Goal: Transaction & Acquisition: Purchase product/service

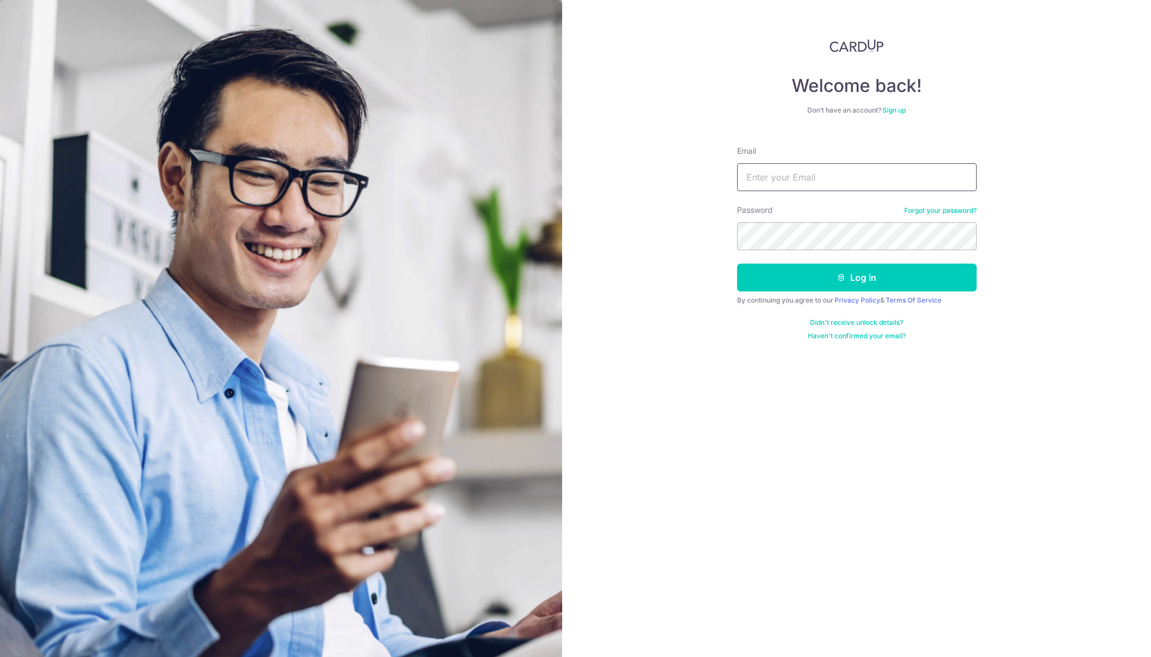
click at [802, 178] on input "Email" at bounding box center [857, 177] width 240 height 28
type input "[EMAIL_ADDRESS][DOMAIN_NAME]"
click at [737, 263] on button "Log in" at bounding box center [857, 277] width 240 height 28
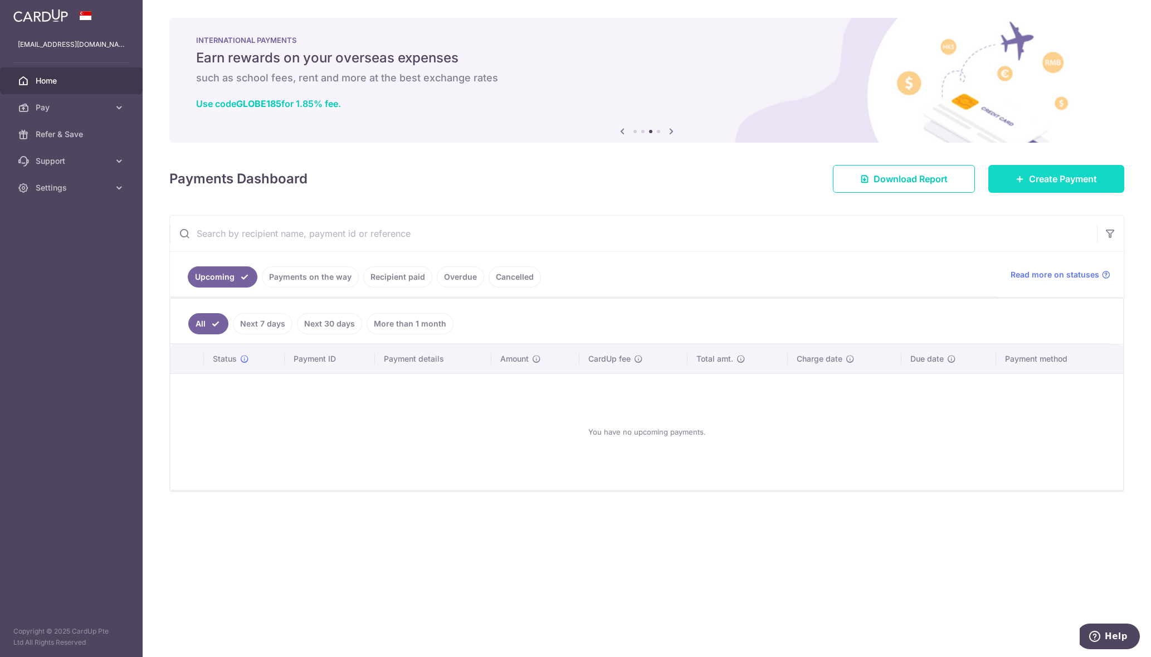
click at [1022, 177] on icon at bounding box center [1019, 178] width 9 height 9
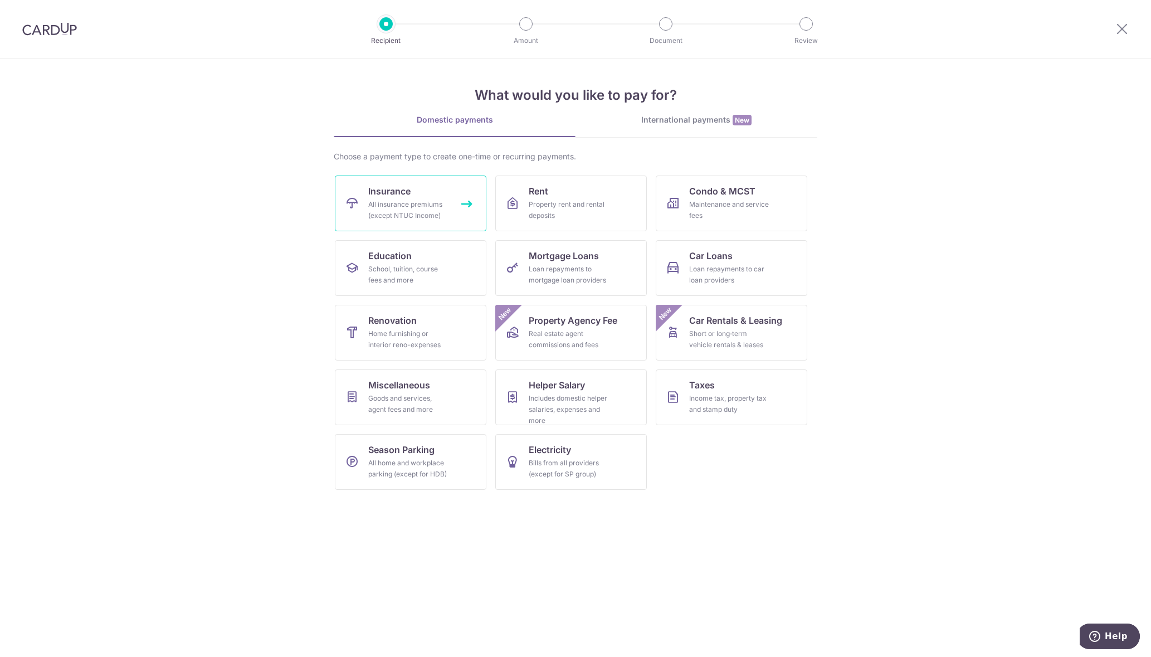
click at [398, 198] on link "Insurance All insurance premiums (except NTUC Income)" at bounding box center [411, 203] width 152 height 56
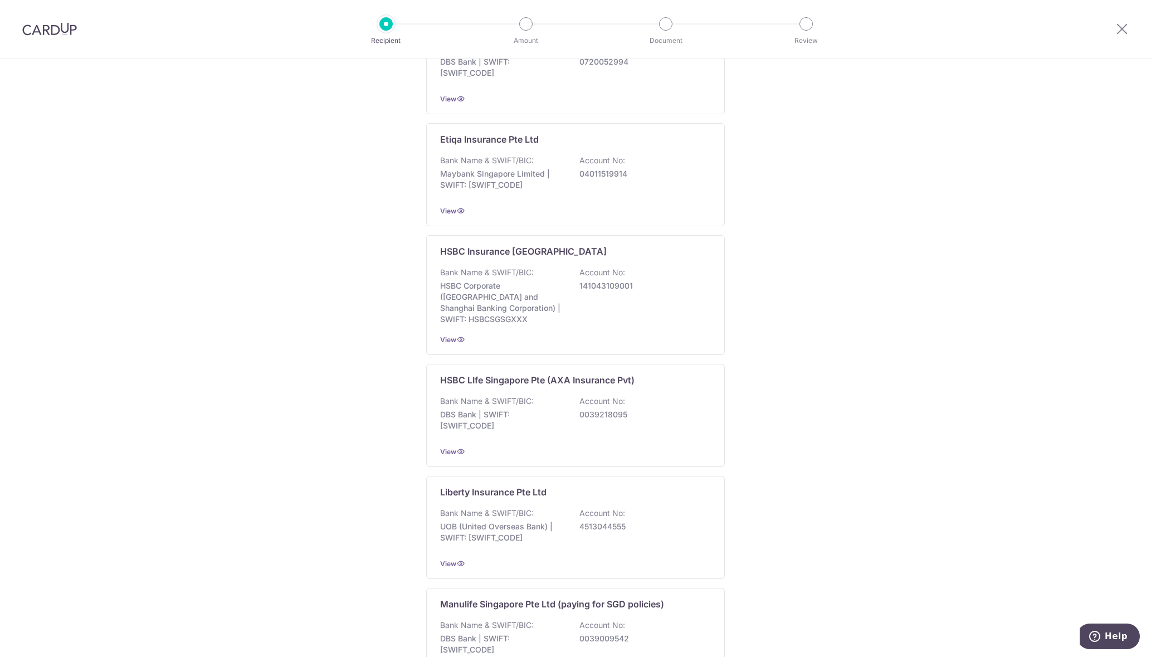
scroll to position [894, 0]
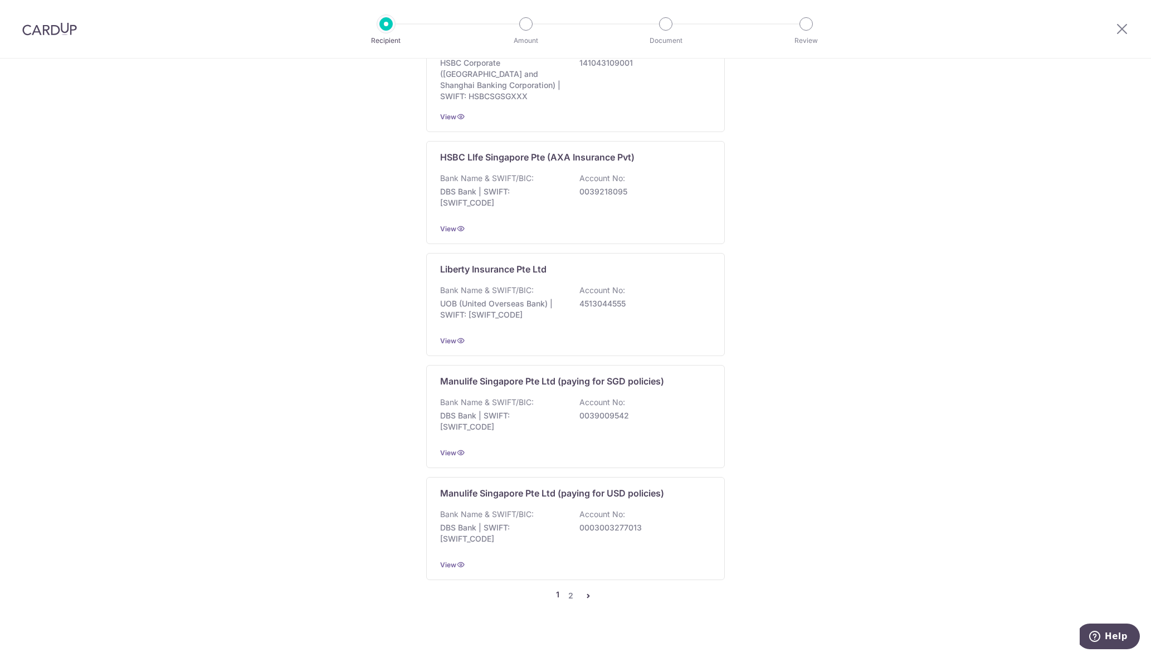
click at [585, 591] on icon "pager" at bounding box center [588, 595] width 9 height 9
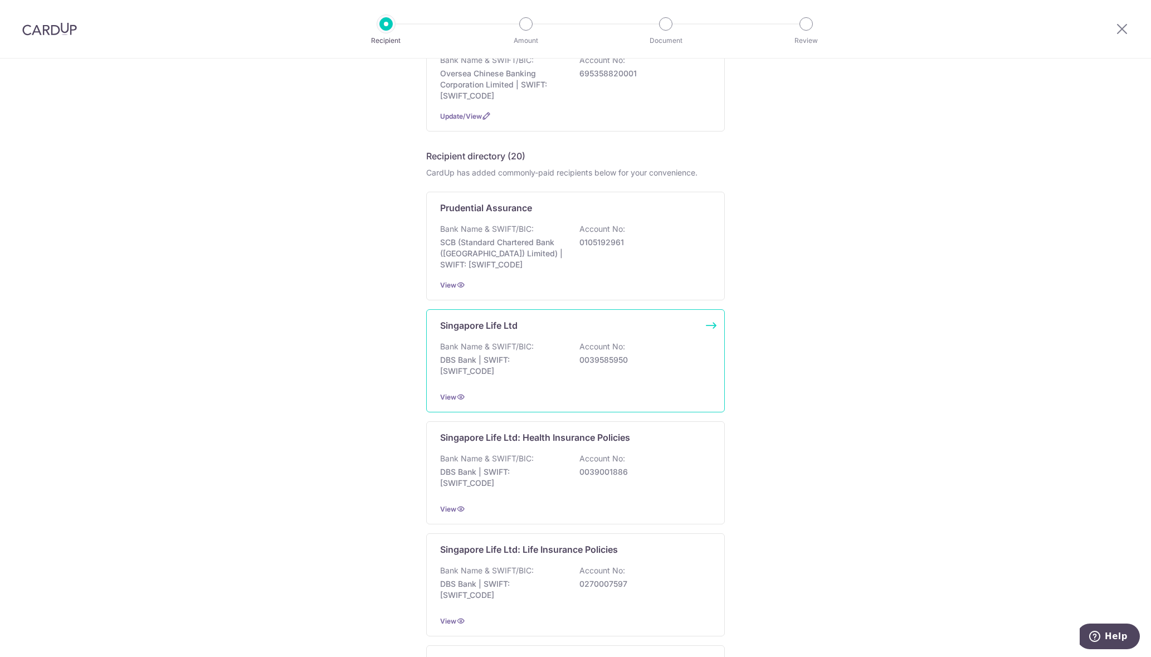
scroll to position [231, 0]
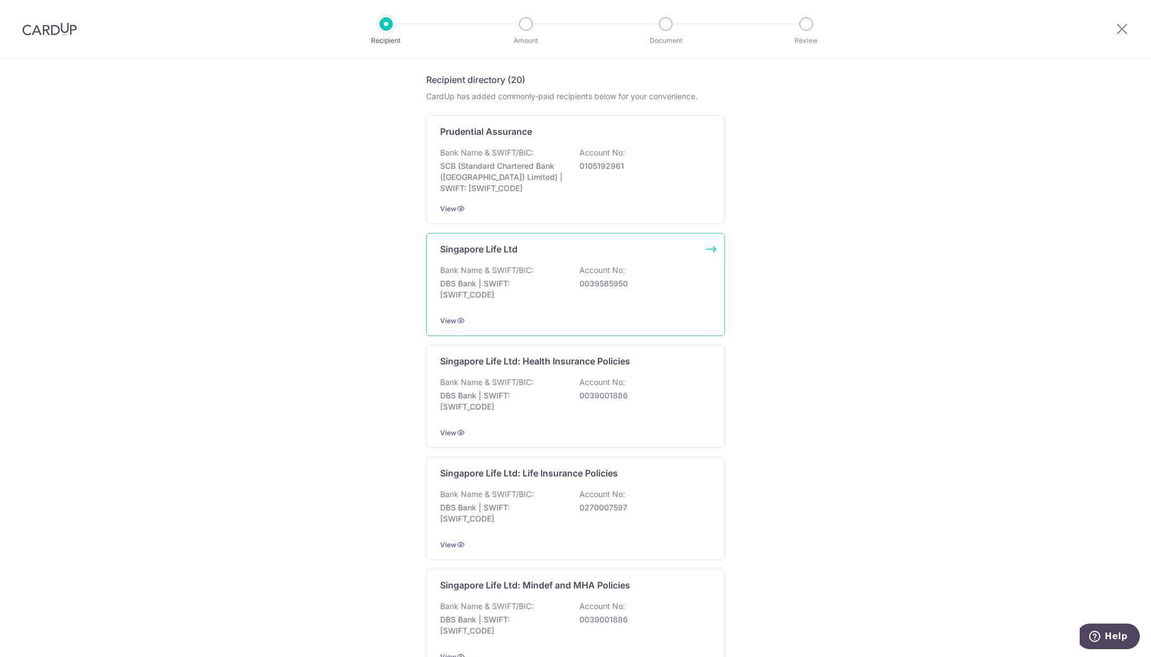
click at [596, 277] on div "Bank Name & SWIFT/BIC: DBS Bank | SWIFT: DBSSSGSGXXX Account No: 0039585950" at bounding box center [575, 285] width 271 height 41
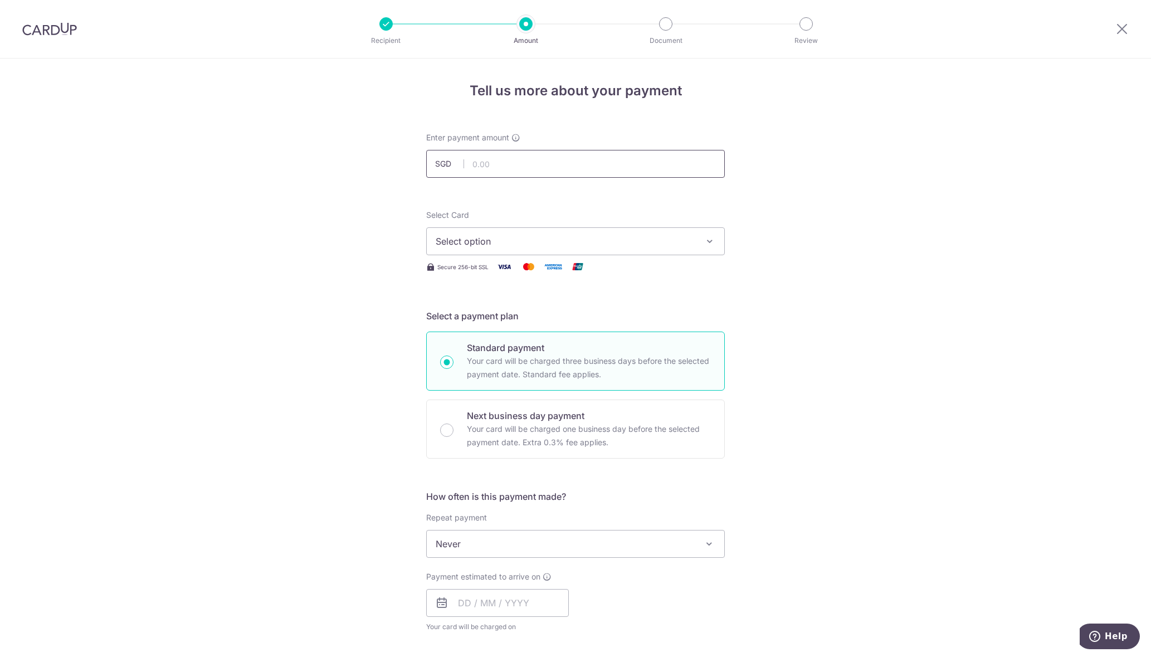
click at [546, 169] on input "text" at bounding box center [575, 164] width 299 height 28
type input "2,497.55"
click at [789, 215] on div "Tell us more about your payment Enter payment amount SGD 2,497.55 2497.55 Selec…" at bounding box center [575, 562] width 1151 height 1008
click at [665, 238] on span "Select option" at bounding box center [566, 241] width 260 height 13
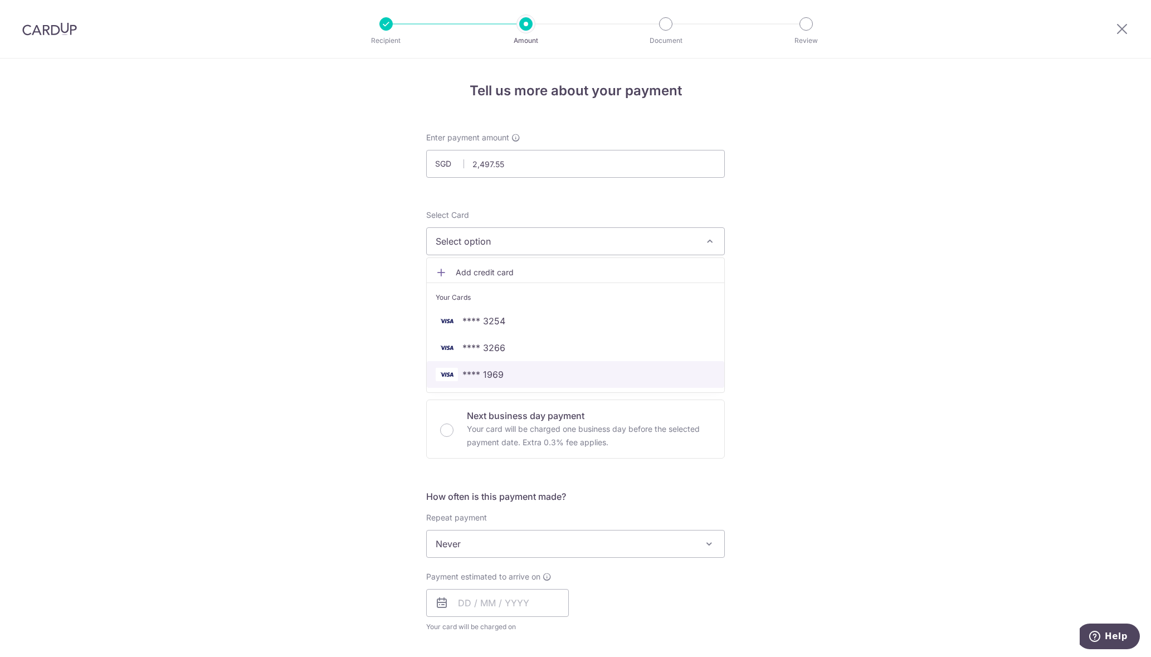
click at [524, 377] on span "**** 1969" at bounding box center [576, 374] width 280 height 13
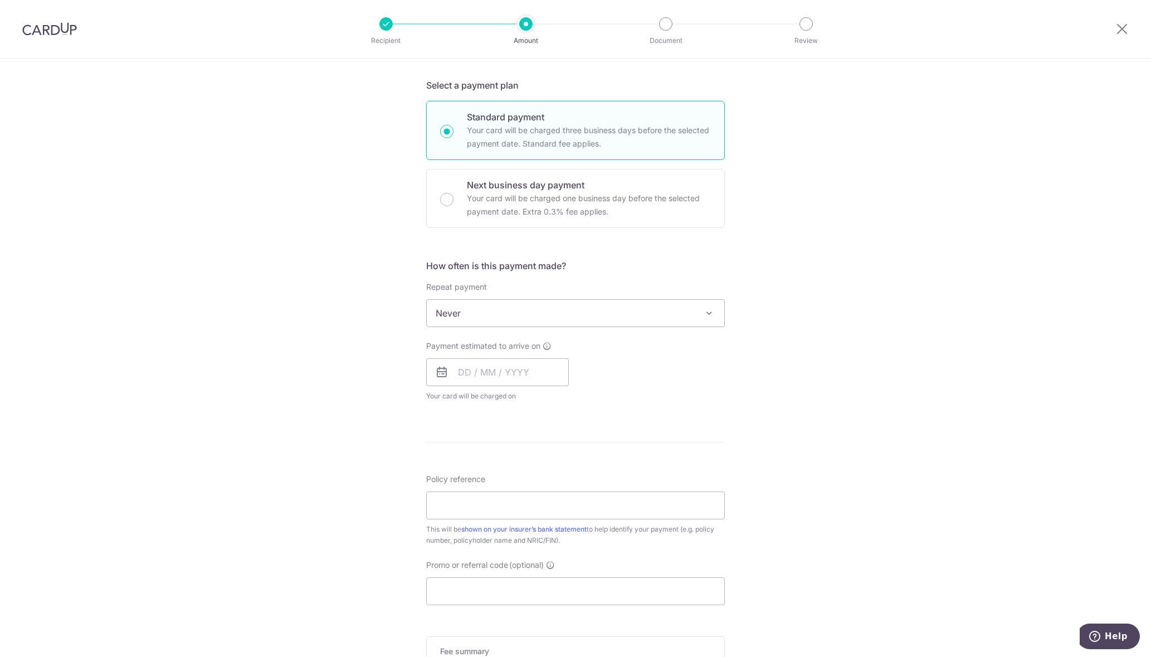
scroll to position [279, 0]
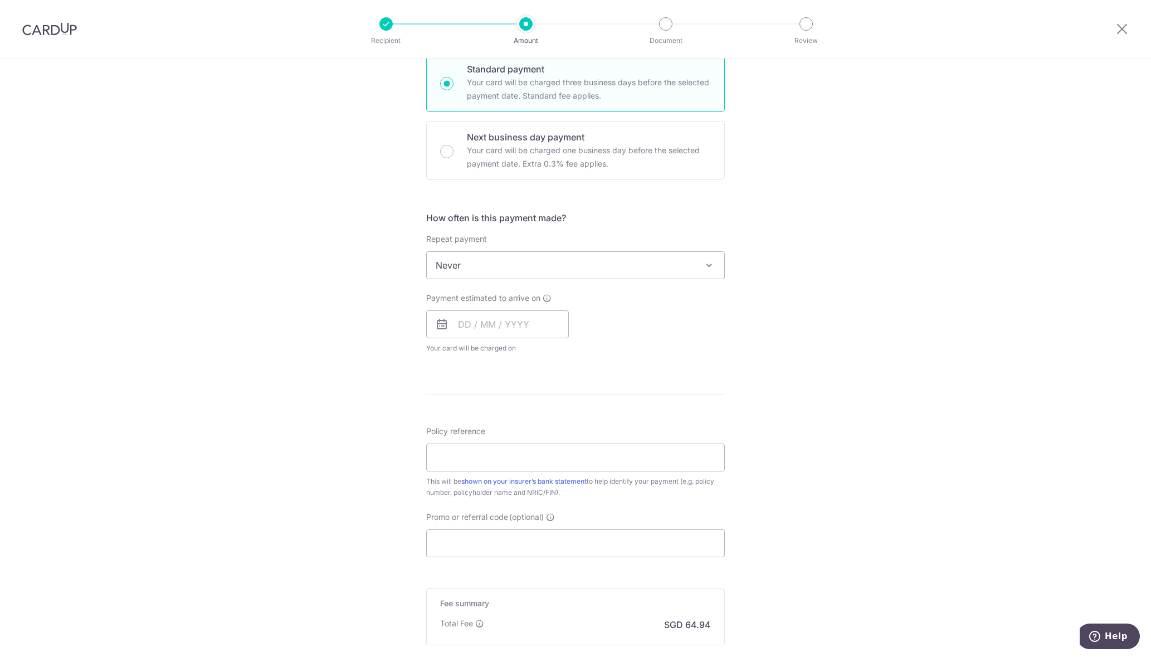
click at [435, 330] on icon at bounding box center [441, 324] width 13 height 13
click at [441, 323] on icon at bounding box center [441, 324] width 13 height 13
click at [468, 323] on input "text" at bounding box center [497, 324] width 143 height 28
click at [668, 332] on div "Payment estimated to arrive on Prev Next Oct Nov Dec 2025 2026 2027 2028 2029 2…" at bounding box center [575, 322] width 312 height 61
click at [483, 328] on input "text" at bounding box center [497, 324] width 143 height 28
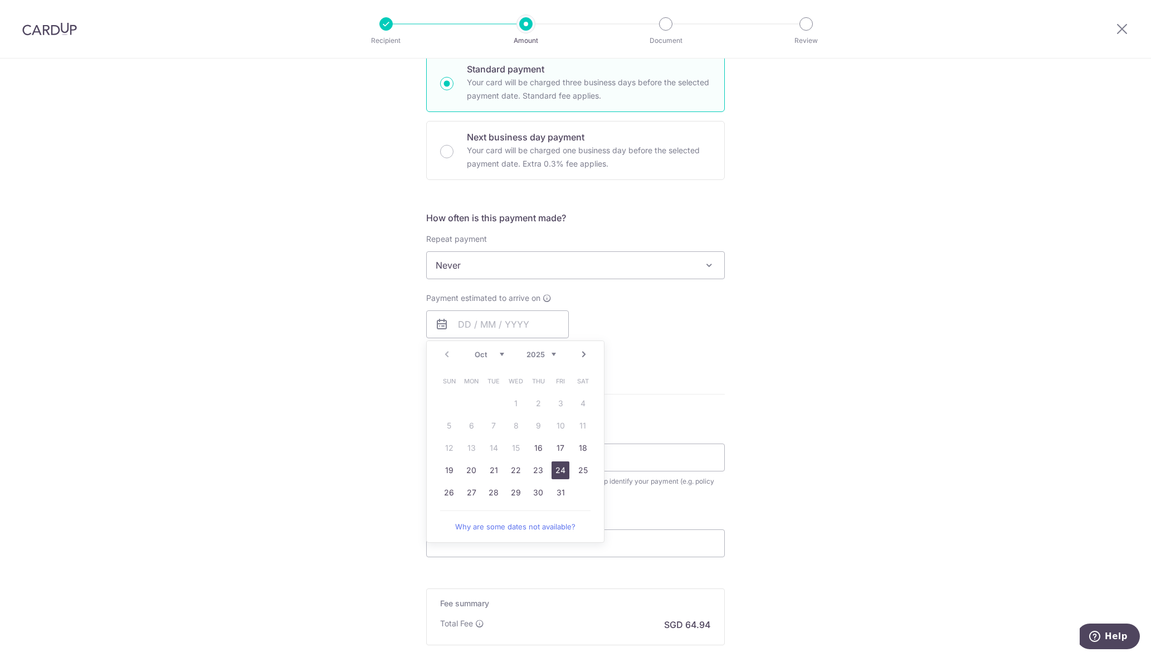
click at [555, 473] on link "24" at bounding box center [560, 470] width 18 height 18
type input "[DATE]"
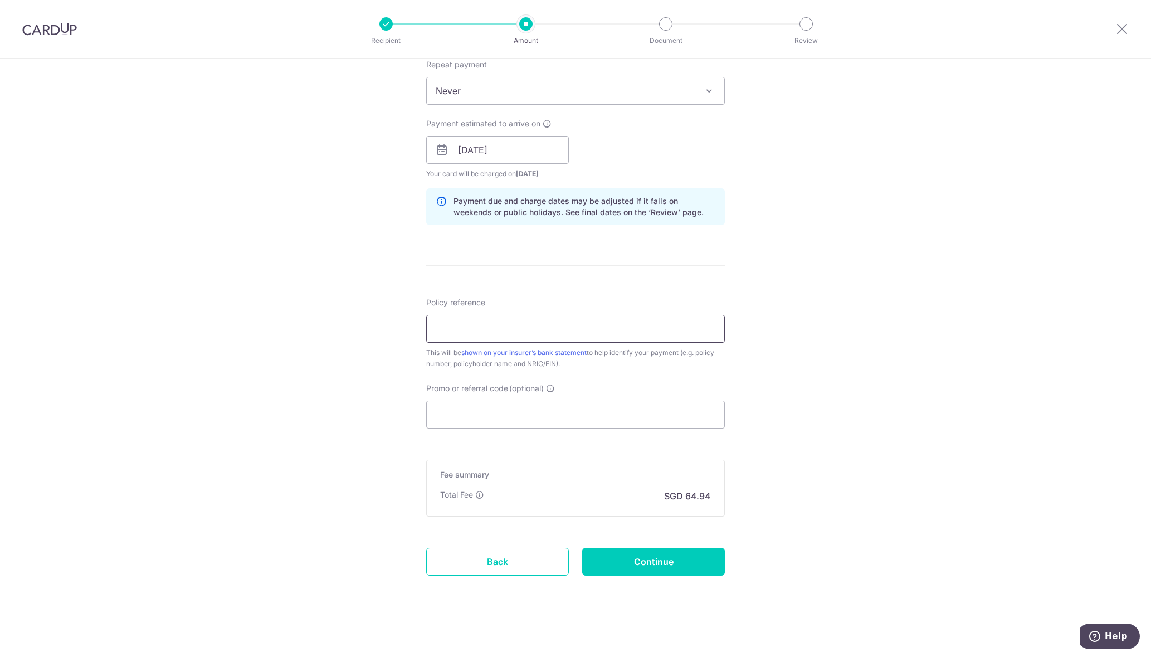
scroll to position [455, 0]
click at [519, 320] on input "Policy reference" at bounding box center [575, 326] width 299 height 28
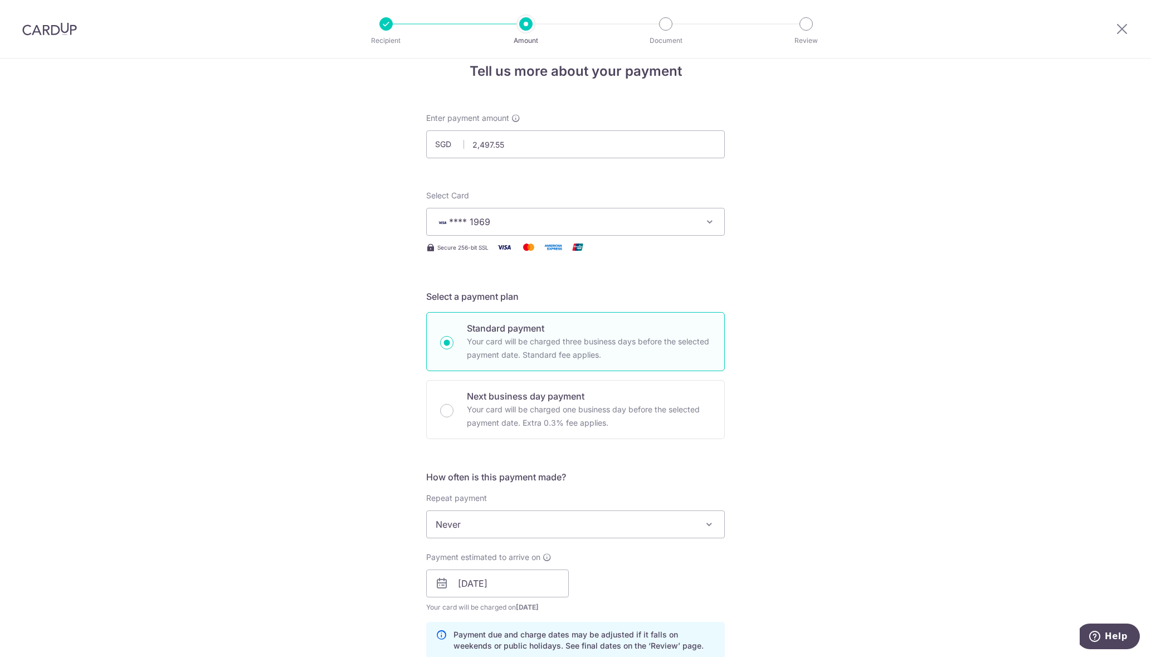
scroll to position [0, 0]
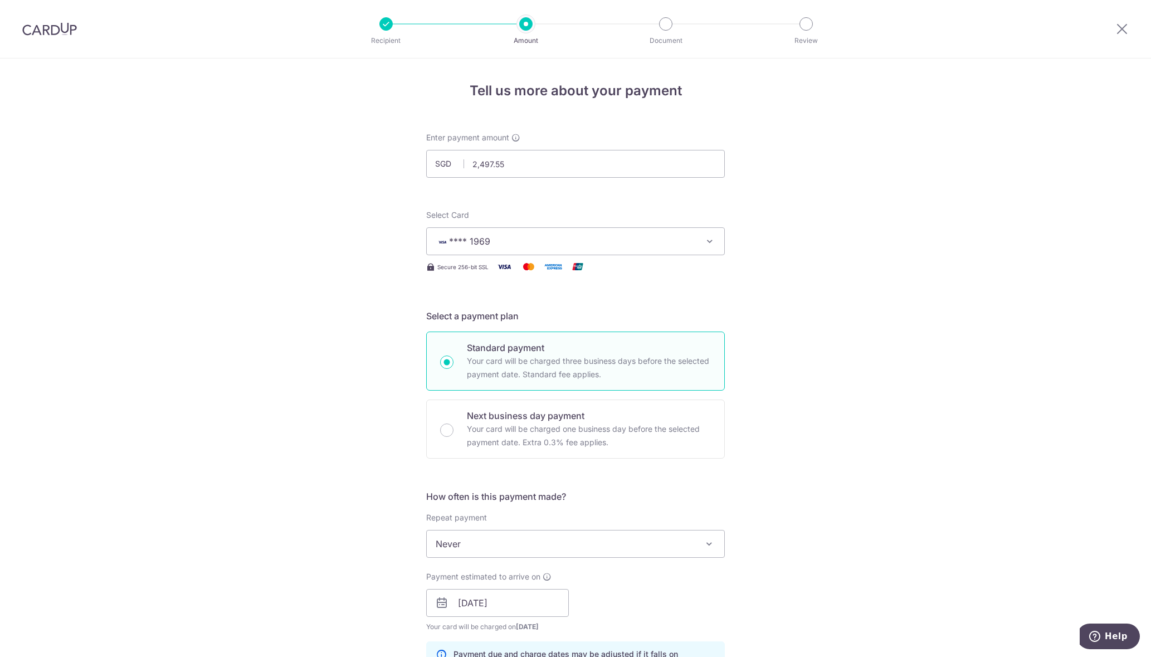
type input "06175604"
click at [294, 153] on div "Tell us more about your payment Enter payment amount SGD 2,497.55 2497.55 Selec…" at bounding box center [575, 584] width 1151 height 1053
click at [43, 23] on img at bounding box center [49, 28] width 55 height 13
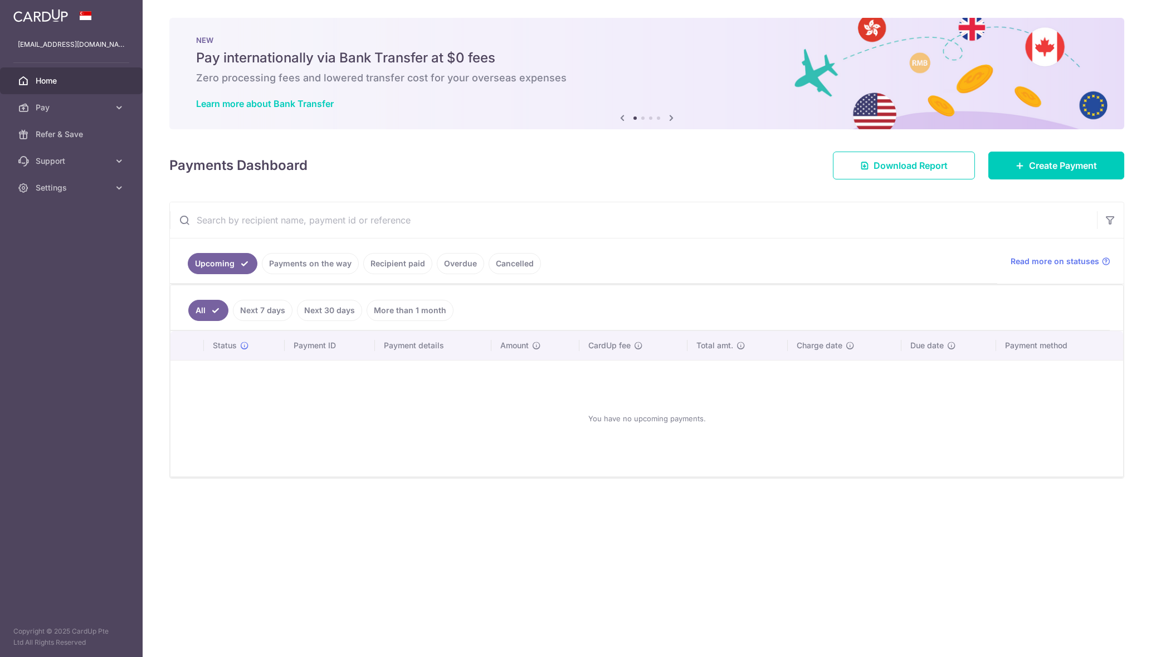
click at [378, 262] on link "Recipient paid" at bounding box center [397, 263] width 69 height 21
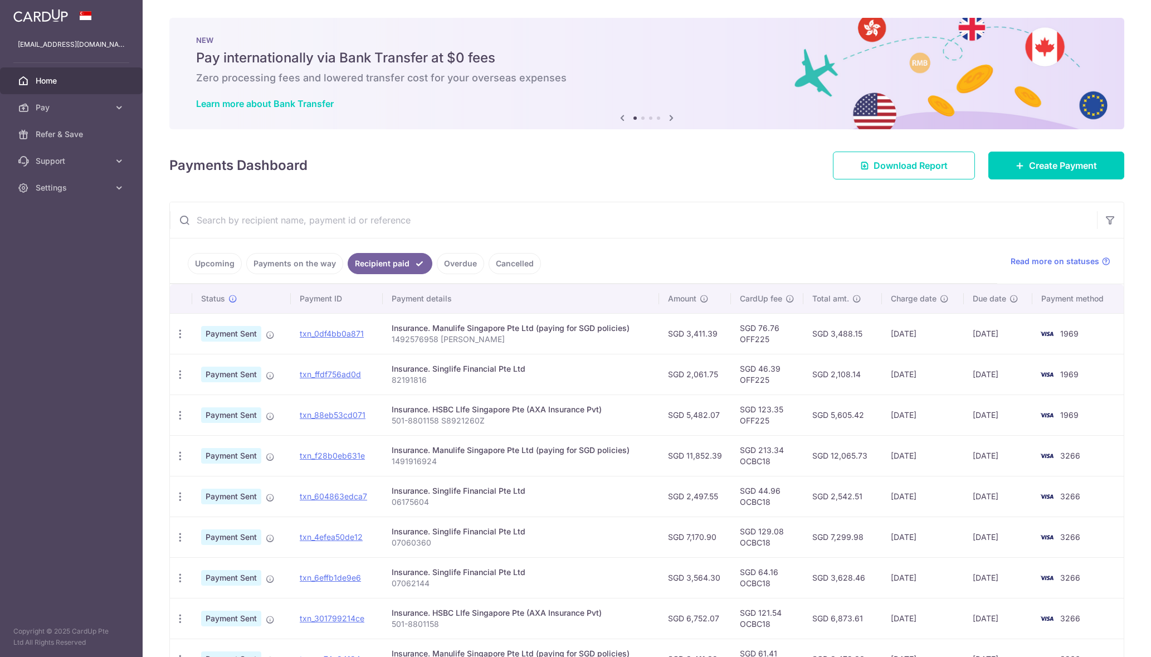
click at [998, 496] on td "24/10/2024" at bounding box center [998, 496] width 69 height 41
click at [1029, 165] on span "Create Payment" at bounding box center [1063, 165] width 68 height 13
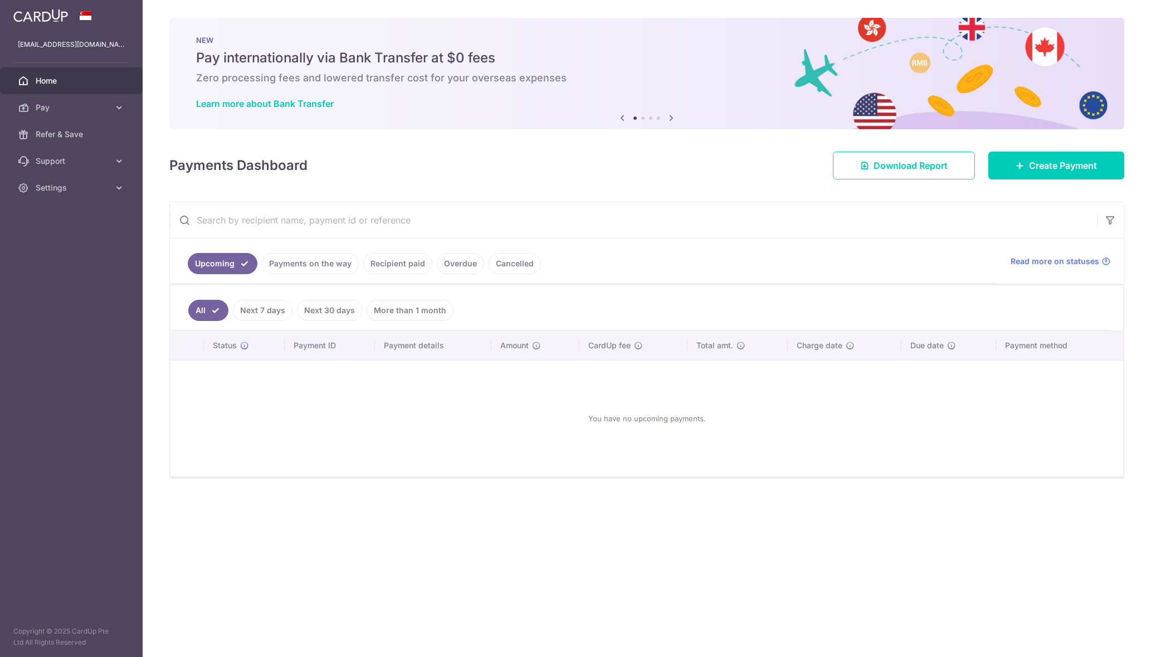
click at [395, 258] on link "Recipient paid" at bounding box center [397, 263] width 69 height 21
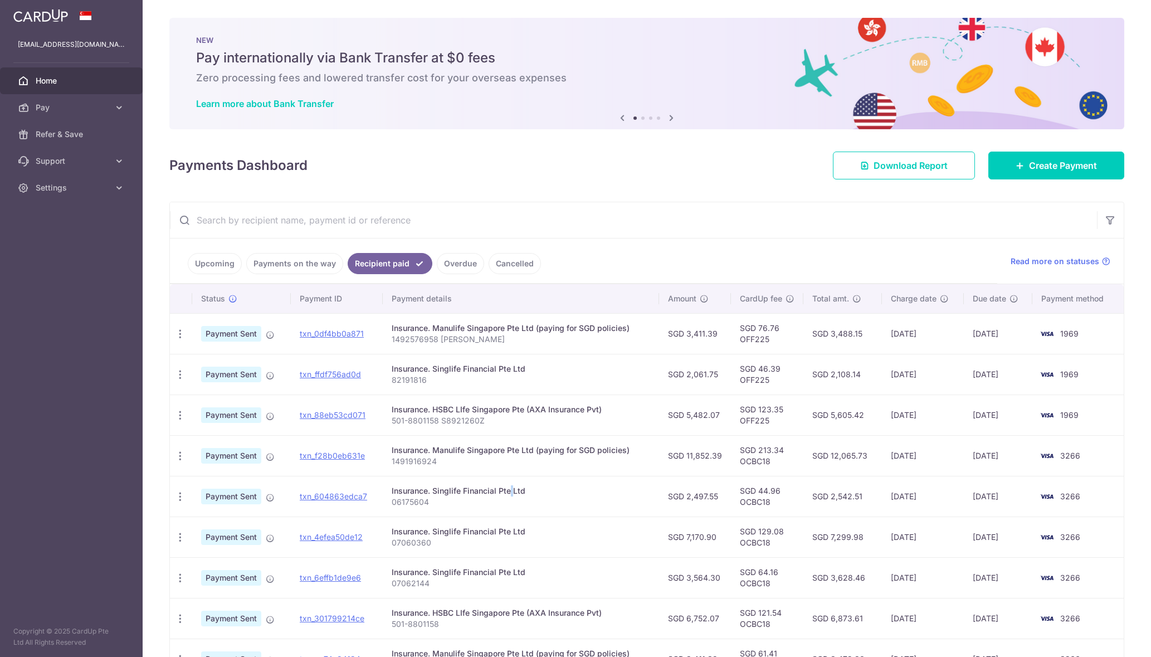
click at [481, 492] on div "Insurance. Singlife Financial Pte Ltd" at bounding box center [521, 490] width 258 height 11
click at [340, 496] on link "txn_604863edca7" at bounding box center [333, 495] width 67 height 9
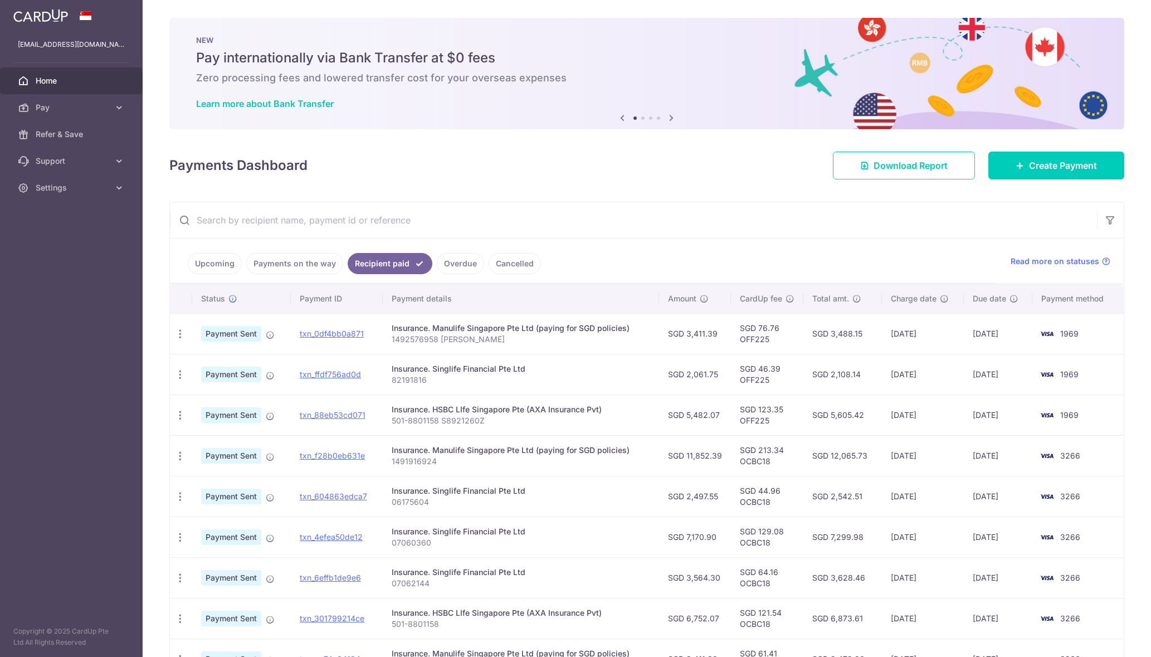
click at [532, 369] on div "Insurance. Singlife Financial Pte Ltd" at bounding box center [521, 368] width 258 height 11
click at [339, 374] on link "txn_ffdf756ad0d" at bounding box center [330, 373] width 61 height 9
click at [1003, 158] on link "Create Payment" at bounding box center [1056, 166] width 136 height 28
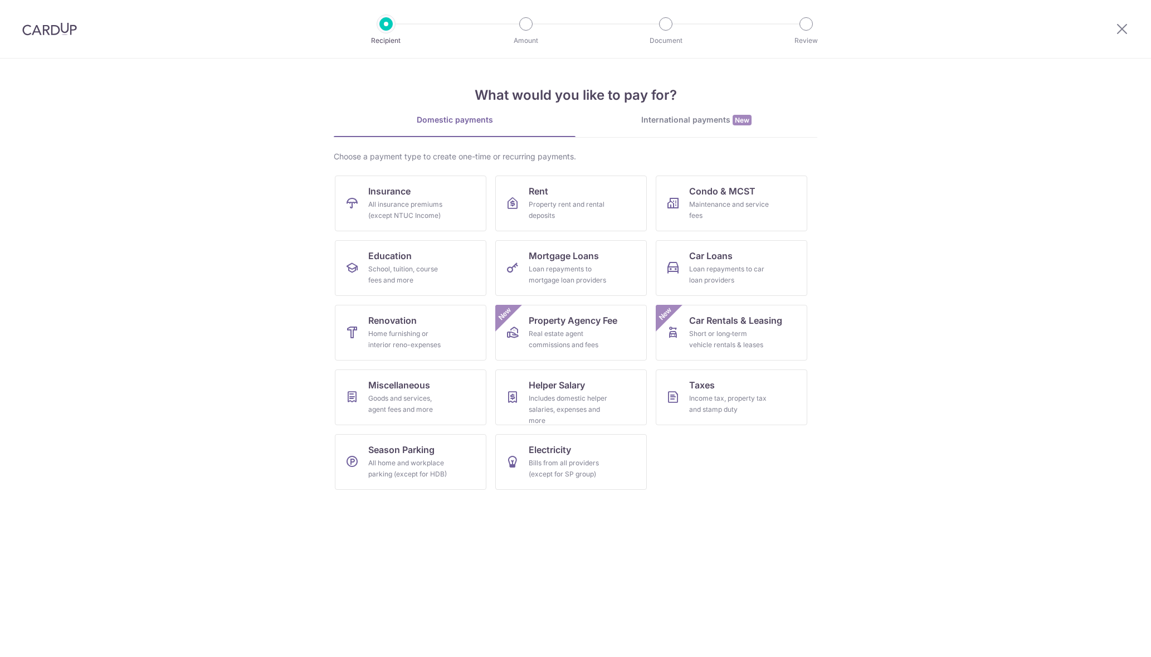
click at [240, 248] on section "What would you like to pay for? Domestic payments International payments New Ch…" at bounding box center [575, 357] width 1151 height 598
click at [434, 206] on div "All insurance premiums (except NTUC Income)" at bounding box center [408, 210] width 80 height 22
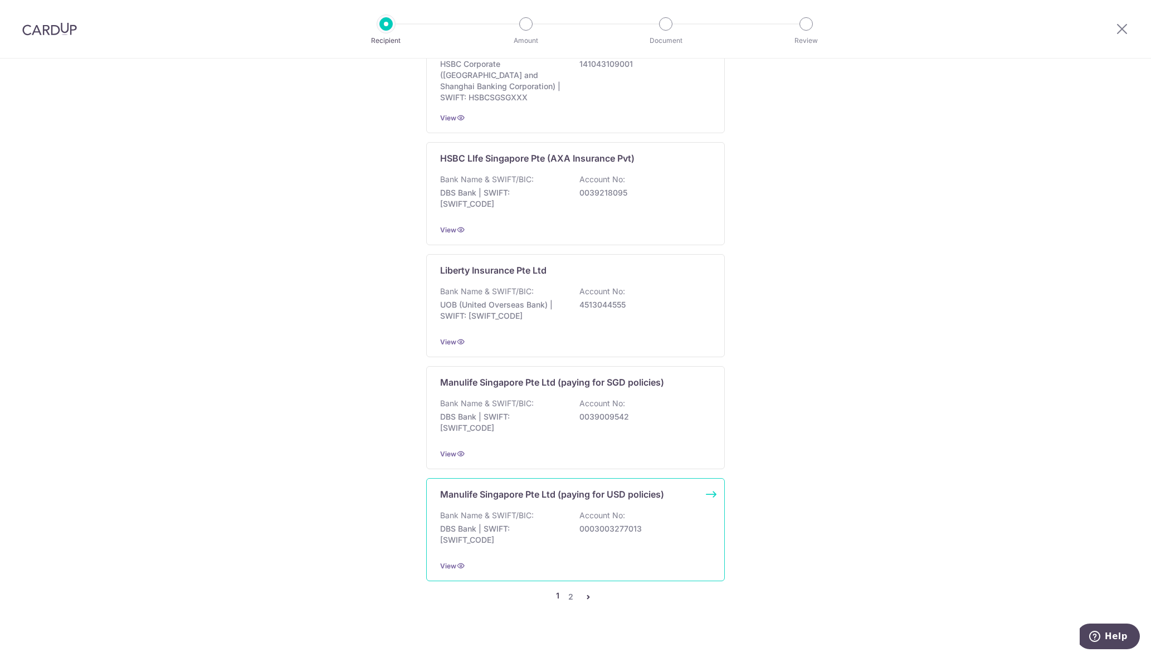
scroll to position [894, 0]
click at [568, 589] on link "2" at bounding box center [570, 595] width 13 height 13
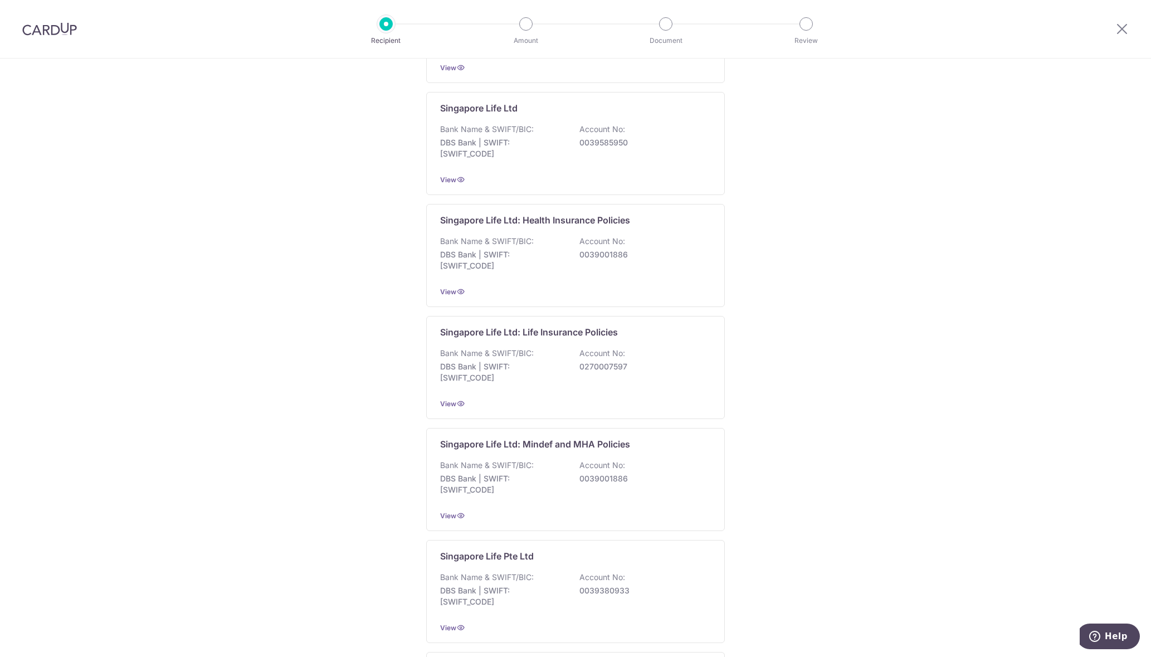
scroll to position [334, 0]
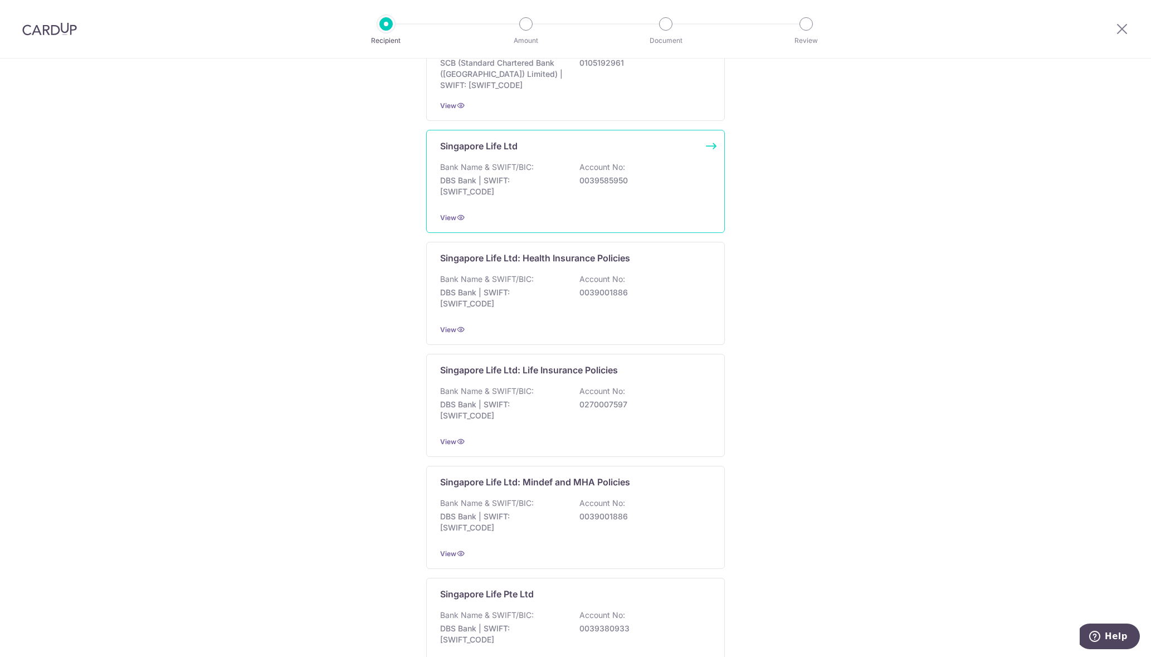
click at [574, 174] on div "Bank Name & SWIFT/BIC: DBS Bank | SWIFT: DBSSSGSGXXX Account No: 0039585950" at bounding box center [575, 182] width 271 height 41
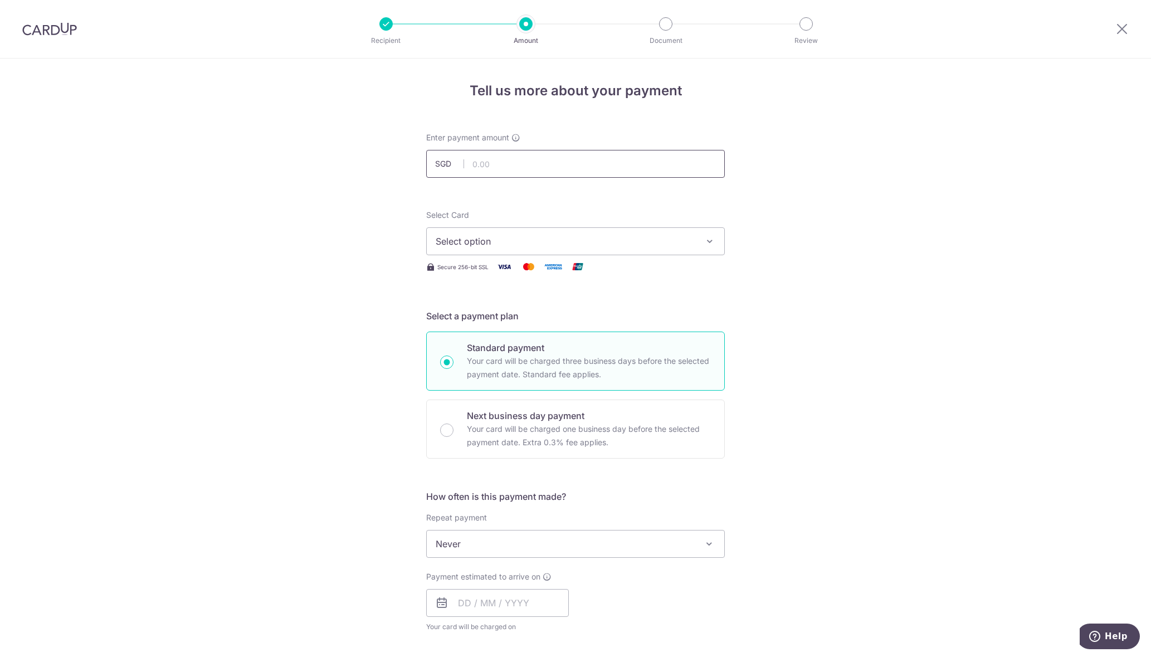
click at [534, 166] on input "text" at bounding box center [575, 164] width 299 height 28
type input "2,497.55"
click at [517, 245] on span "Select option" at bounding box center [566, 241] width 260 height 13
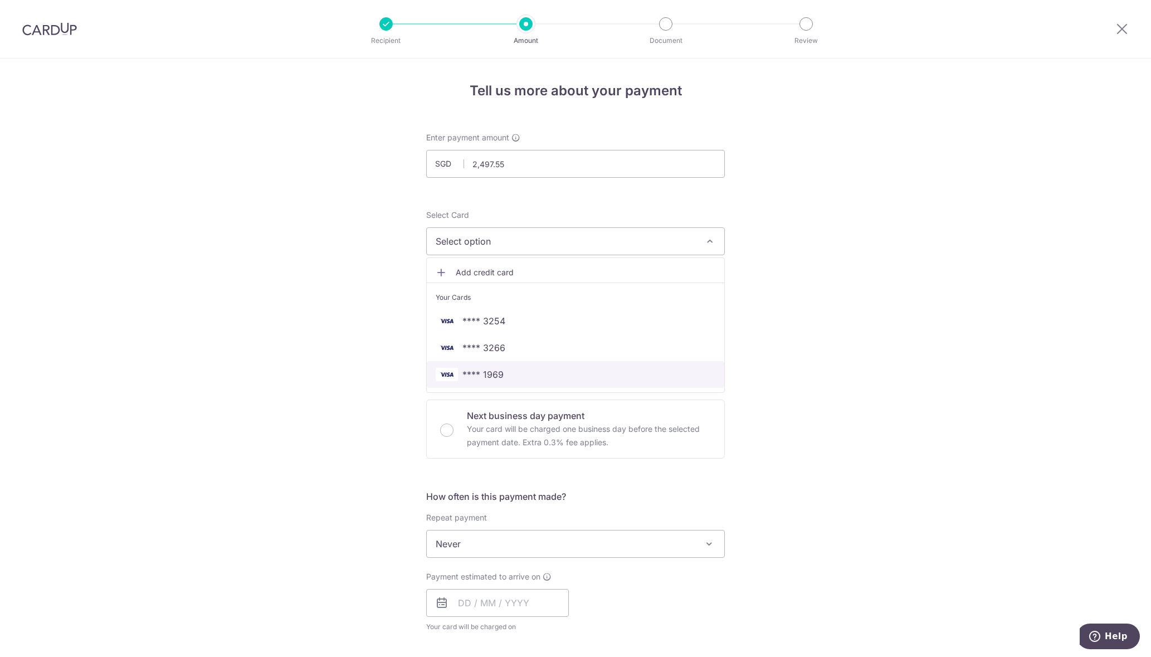
click at [499, 373] on span "**** 1969" at bounding box center [482, 374] width 41 height 13
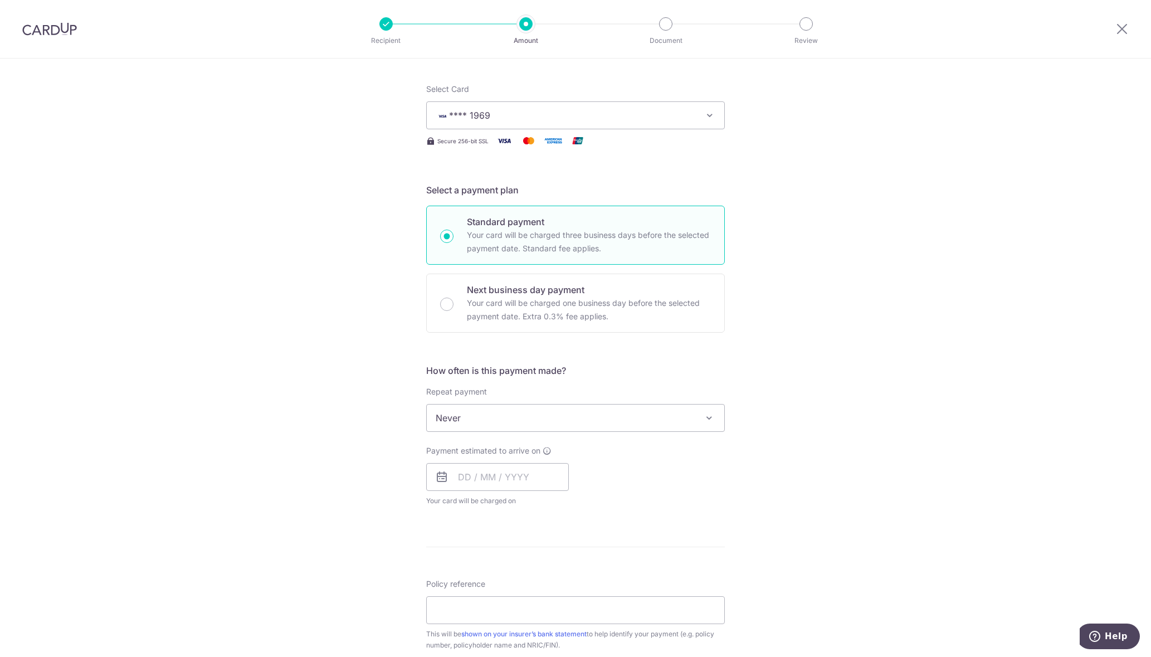
scroll to position [167, 0]
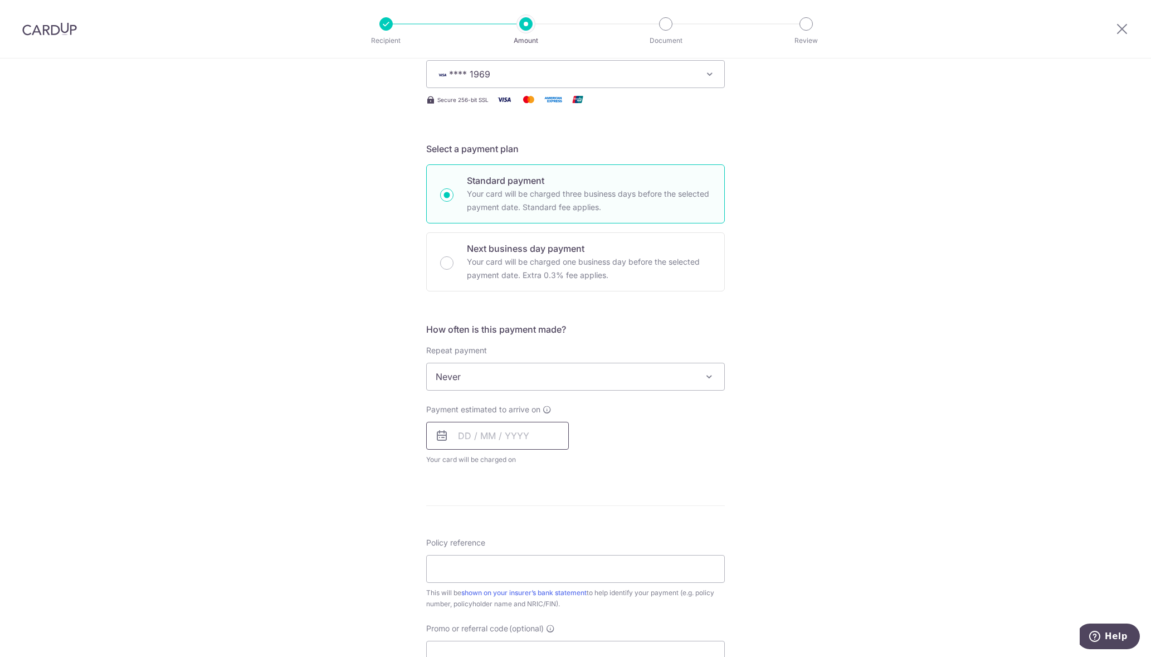
click at [465, 433] on input "text" at bounding box center [497, 436] width 143 height 28
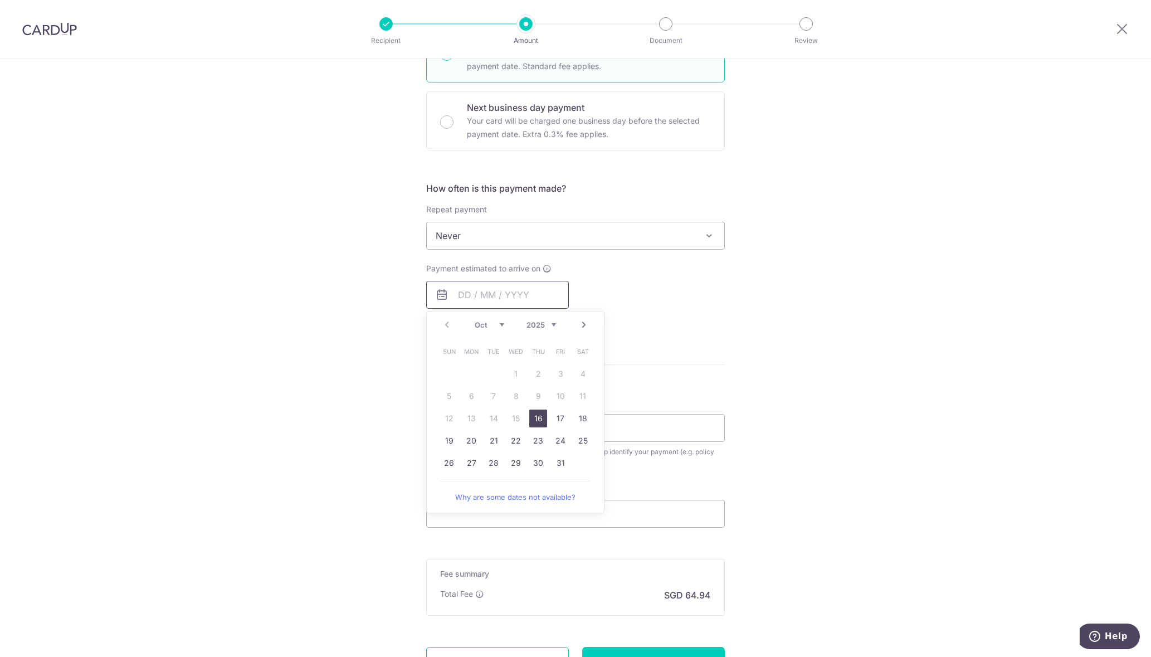
scroll to position [390, 0]
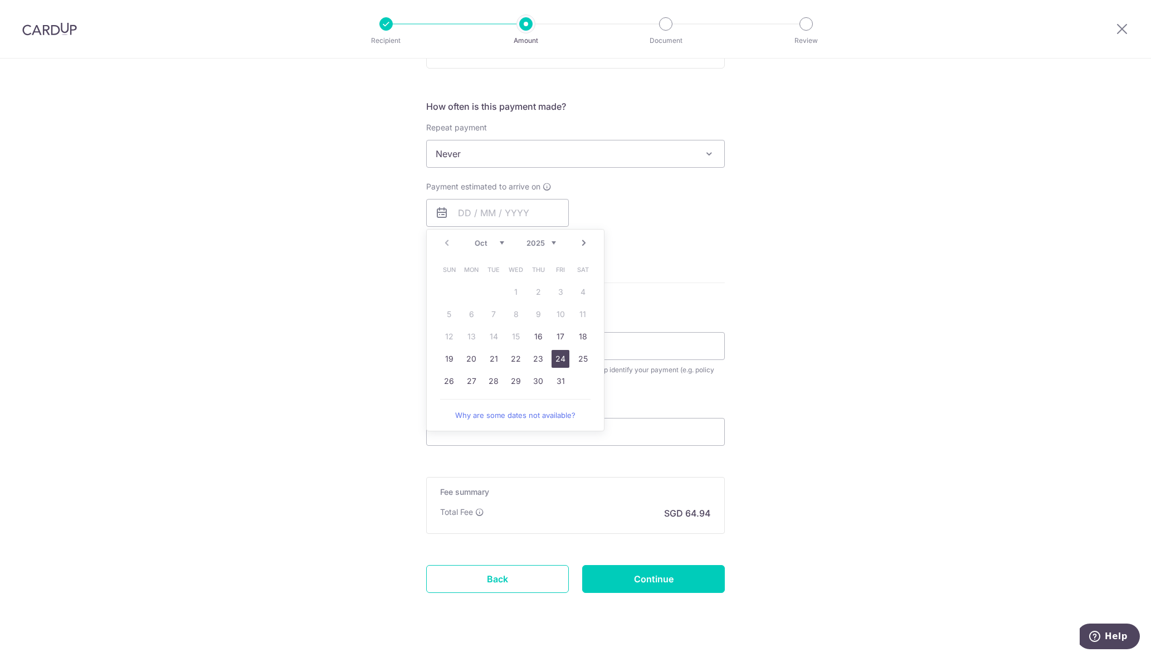
click at [562, 358] on link "24" at bounding box center [560, 359] width 18 height 18
type input "24/10/2025"
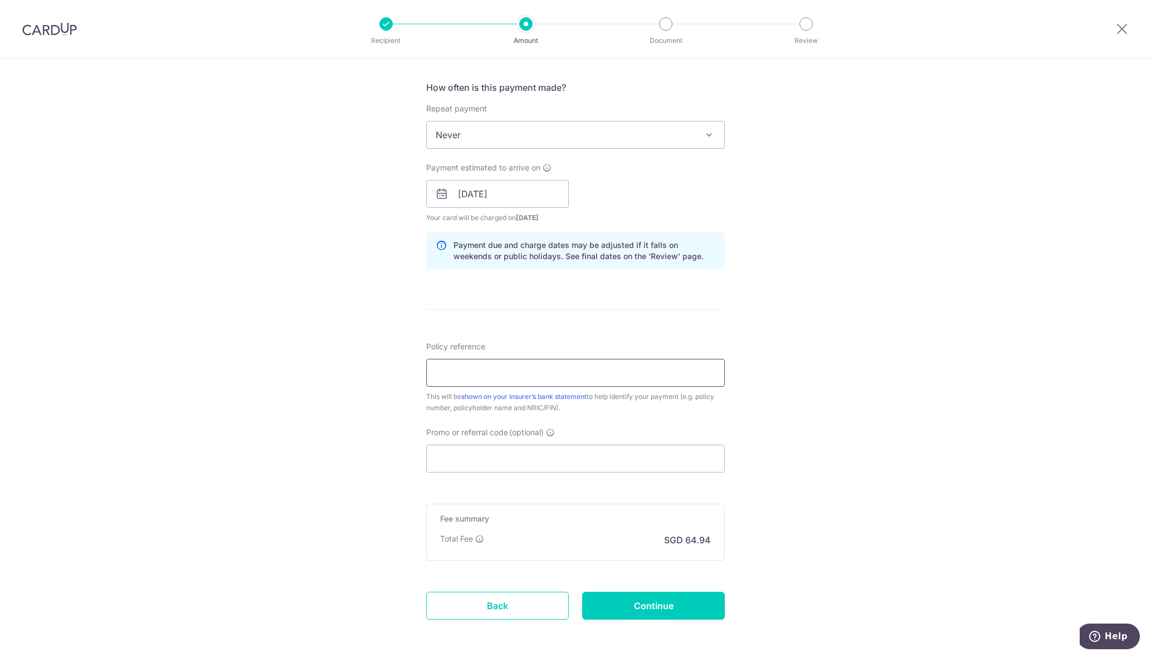
scroll to position [455, 0]
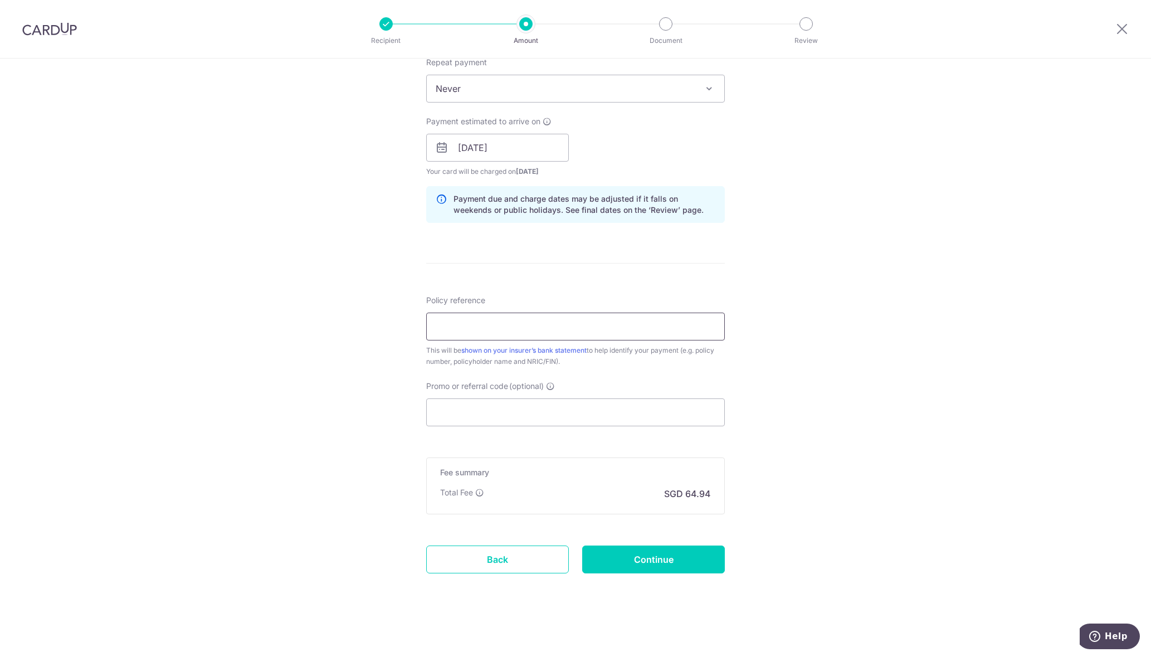
click at [506, 320] on input "Policy reference" at bounding box center [575, 326] width 299 height 28
type input "06175604 LAI YIEN"
click at [535, 411] on input "Promo or referral code (optional)" at bounding box center [575, 412] width 299 height 28
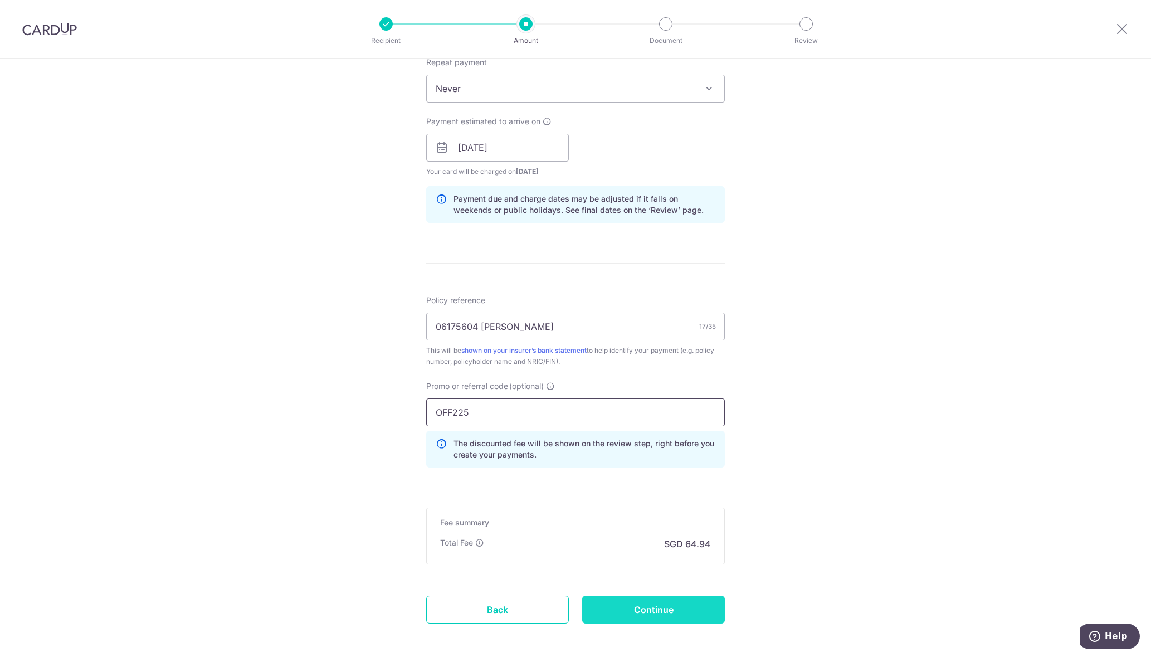
type input "OFF225"
click at [626, 611] on input "Continue" at bounding box center [653, 609] width 143 height 28
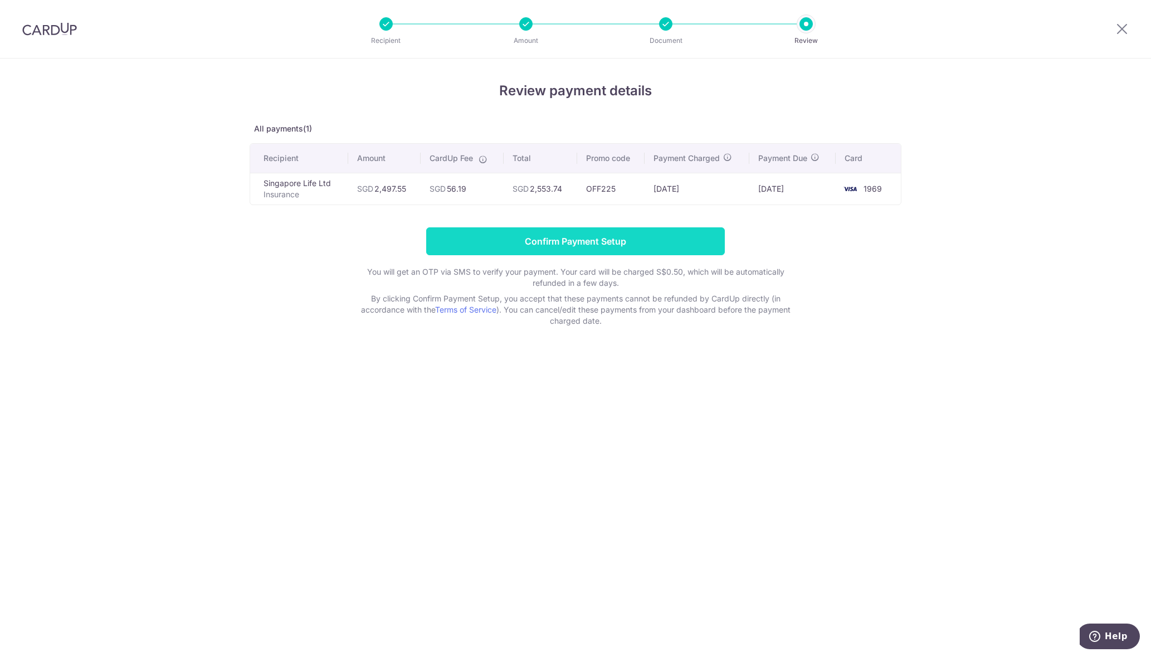
click at [632, 243] on input "Confirm Payment Setup" at bounding box center [575, 241] width 299 height 28
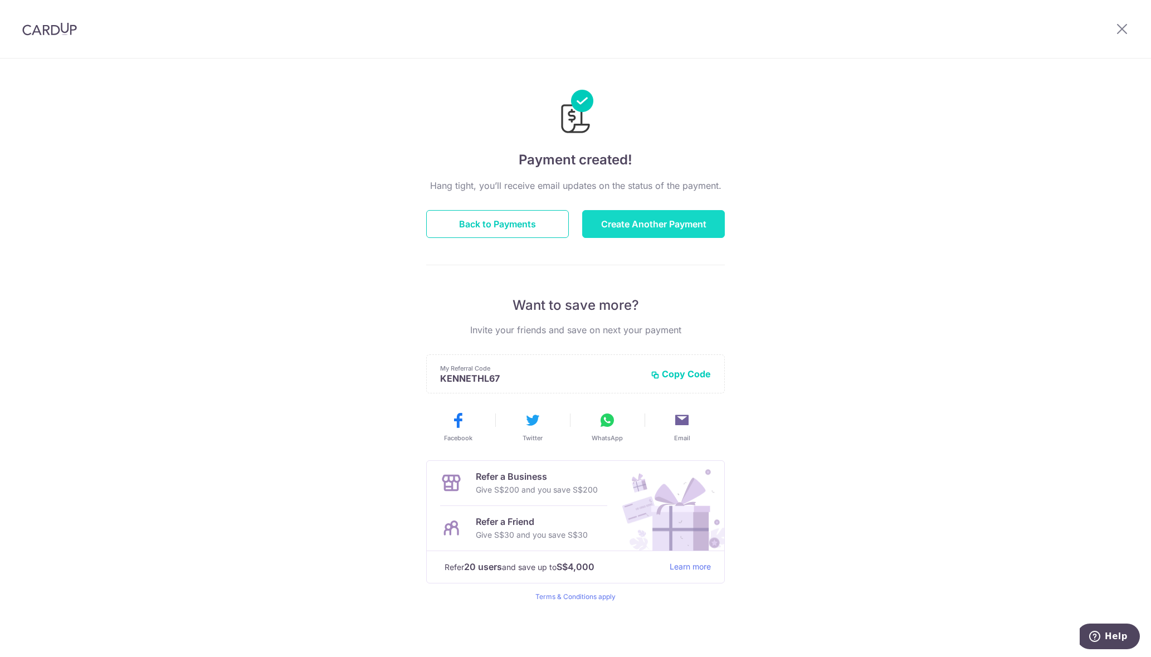
click at [644, 229] on button "Create Another Payment" at bounding box center [653, 224] width 143 height 28
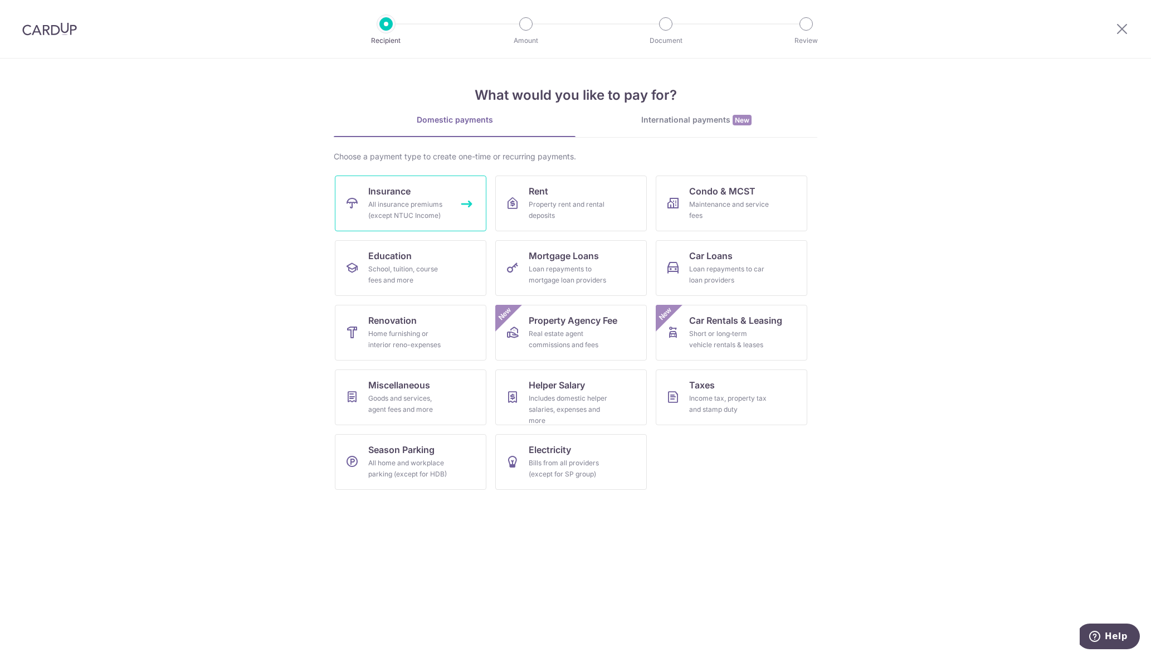
click at [412, 213] on div "All insurance premiums (except NTUC Income)" at bounding box center [408, 210] width 80 height 22
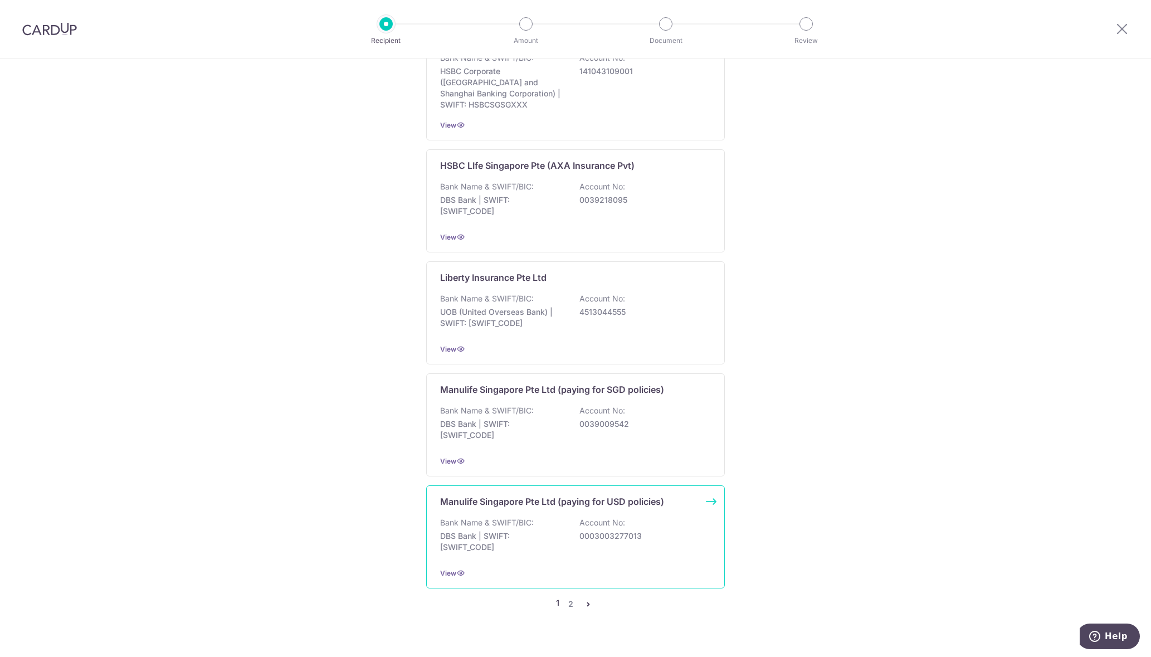
scroll to position [894, 0]
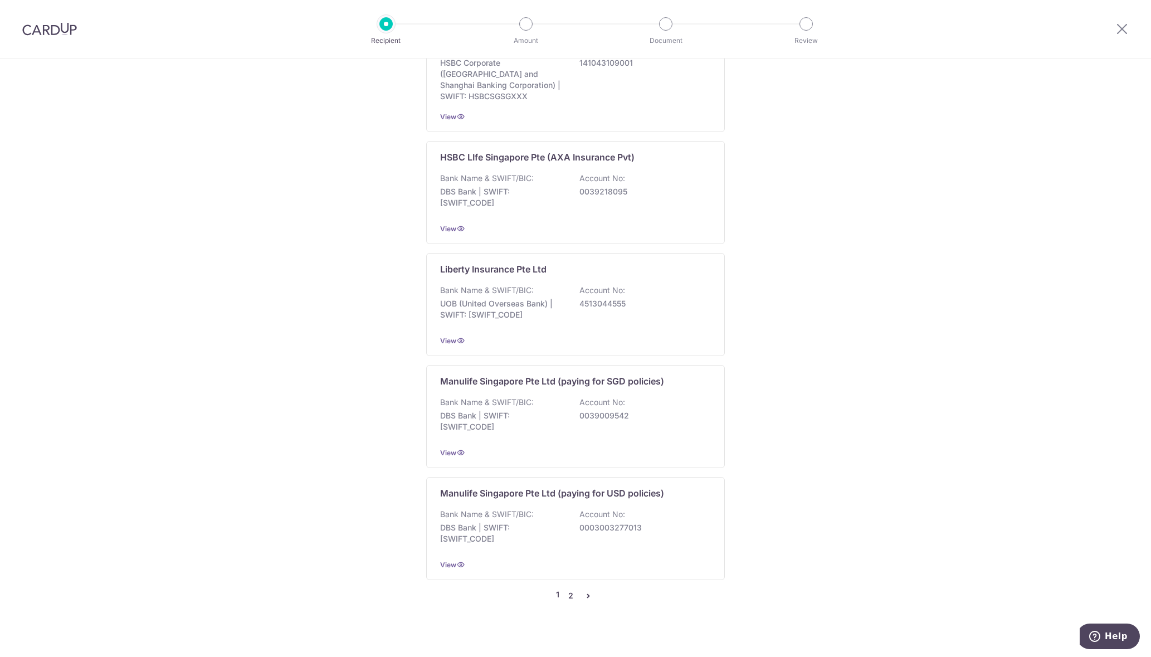
click at [570, 589] on link "2" at bounding box center [570, 595] width 13 height 13
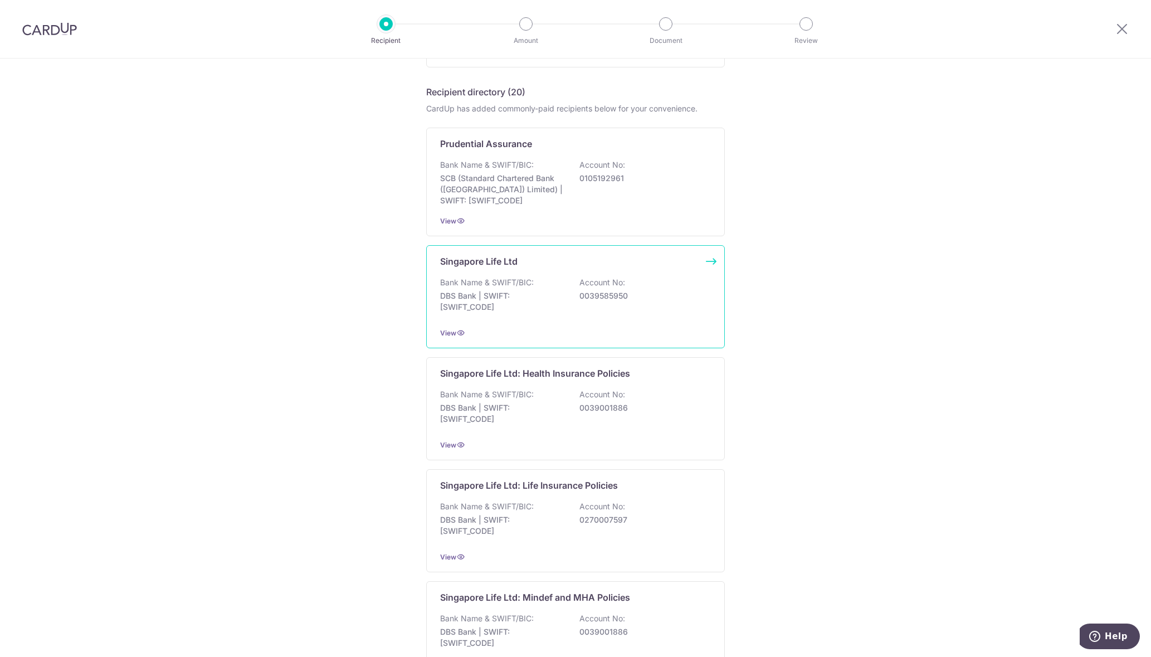
scroll to position [223, 0]
click at [567, 299] on div "Bank Name & SWIFT/BIC: DBS Bank | SWIFT: [SWIFT_CODE] Account No: 0039585950" at bounding box center [575, 293] width 271 height 41
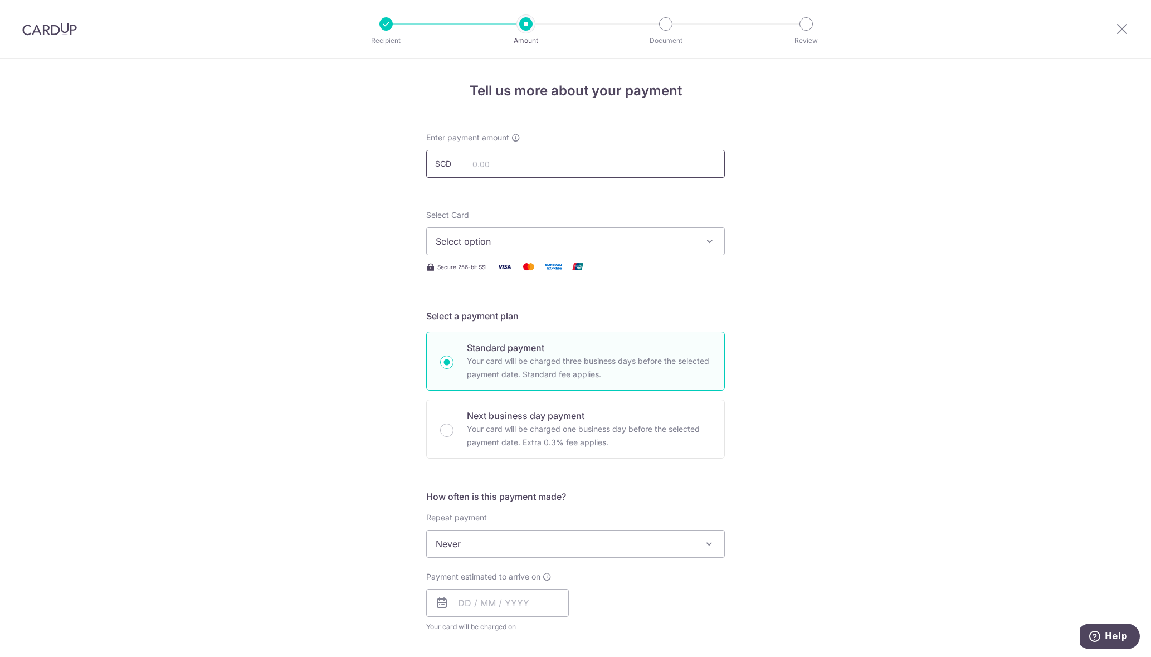
click at [519, 162] on input "text" at bounding box center [575, 164] width 299 height 28
type input "3,564.30"
click at [369, 284] on div "Tell us more about your payment Enter payment amount SGD 3,564.30 3564.30 Selec…" at bounding box center [575, 562] width 1151 height 1008
click at [486, 243] on span "Select option" at bounding box center [566, 241] width 260 height 13
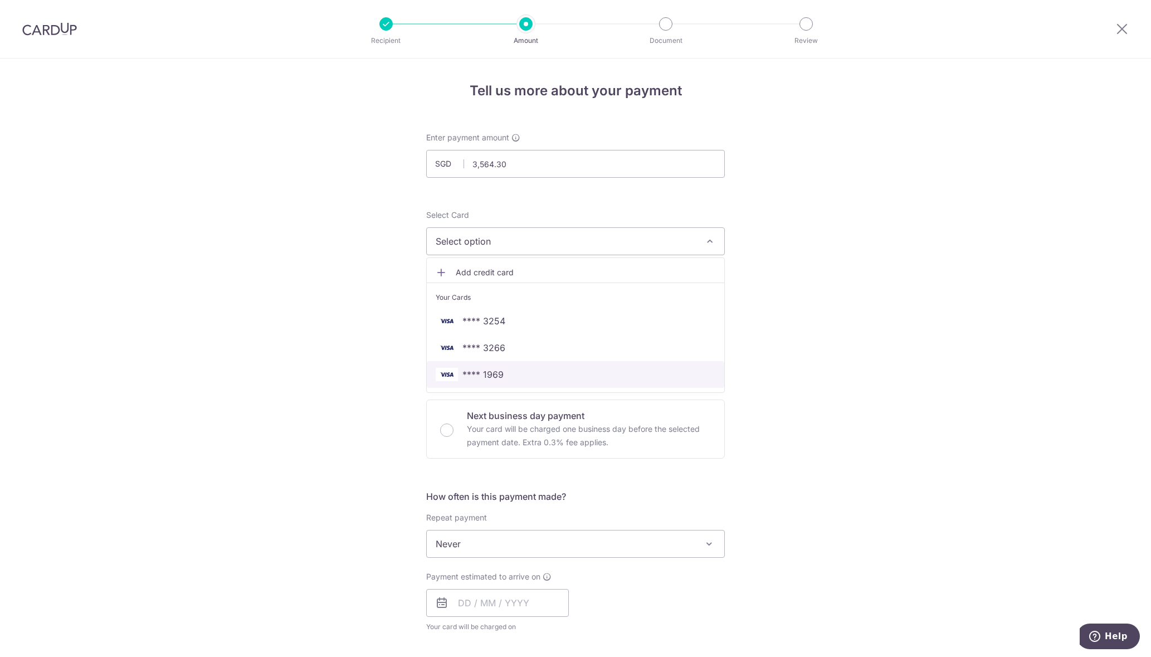
click at [506, 372] on span "**** 1969" at bounding box center [576, 374] width 280 height 13
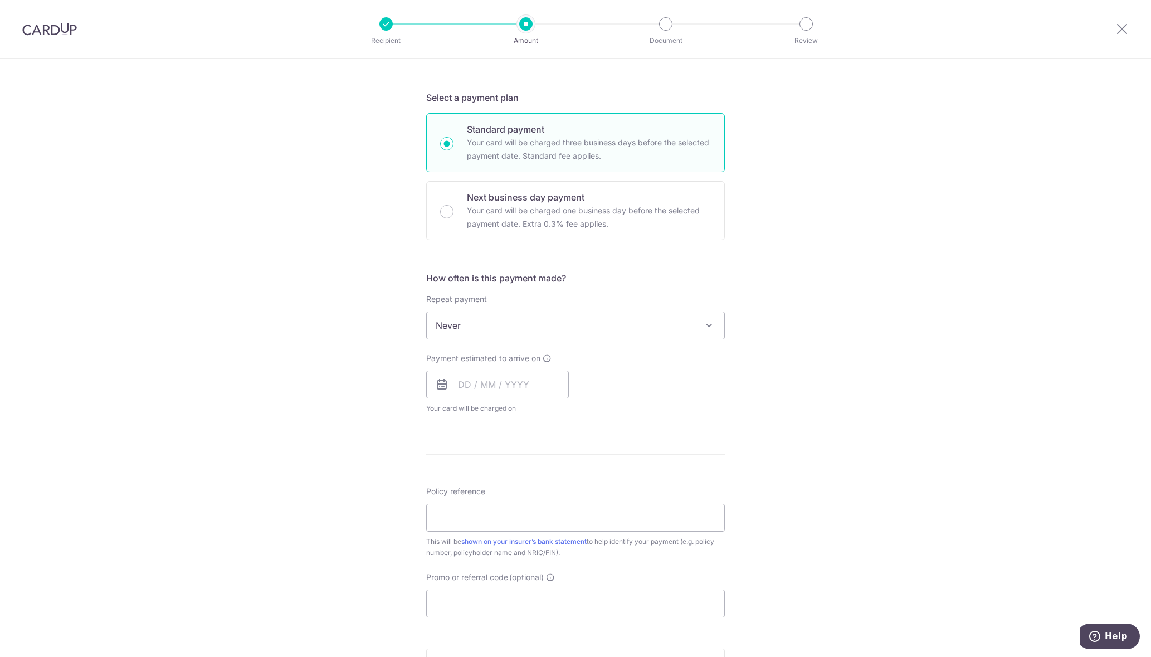
scroll to position [223, 0]
click at [467, 378] on input "text" at bounding box center [497, 380] width 143 height 28
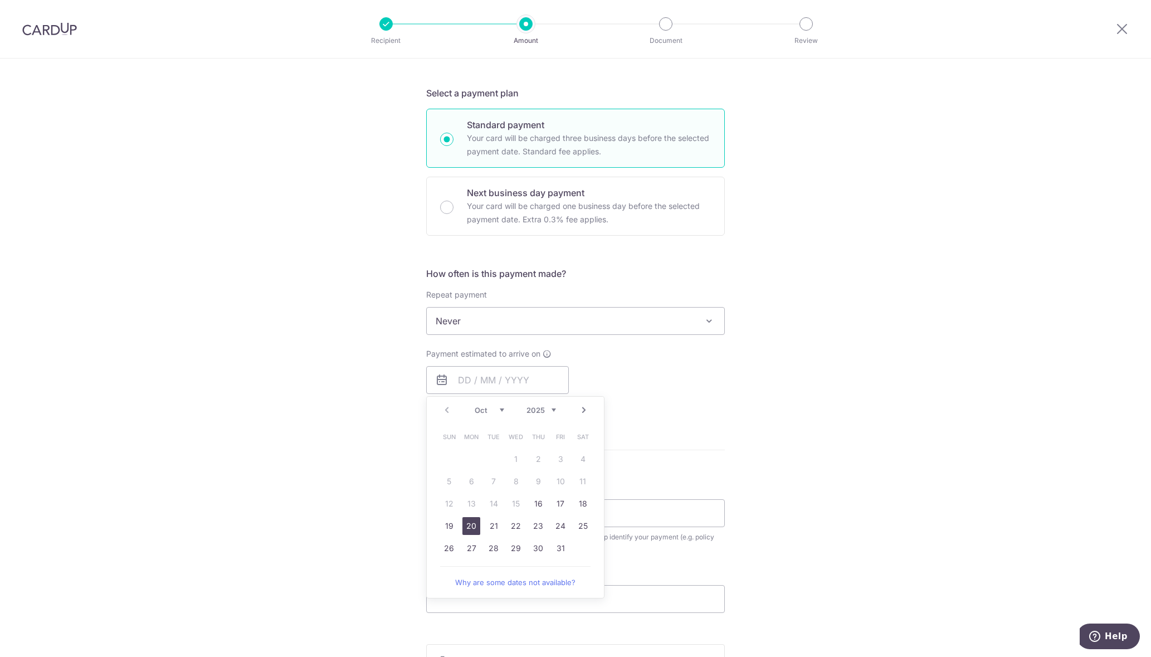
click at [471, 528] on link "20" at bounding box center [471, 526] width 18 height 18
type input "[DATE]"
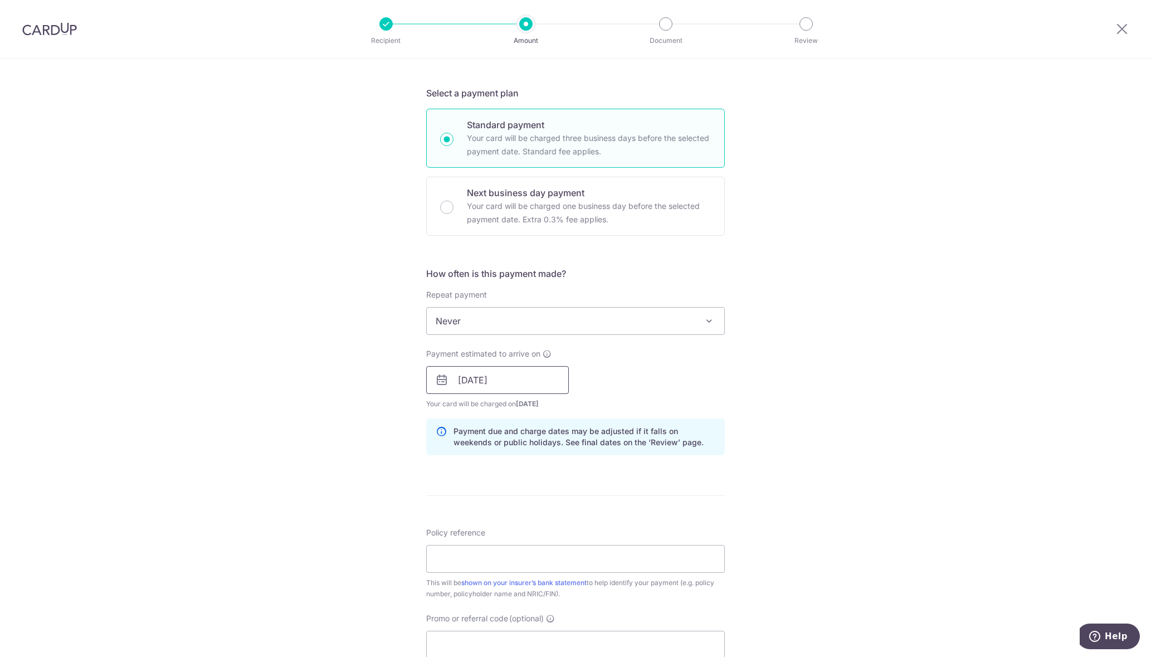
click at [501, 378] on input "[DATE]" at bounding box center [497, 380] width 143 height 28
click at [847, 419] on div "Tell us more about your payment Enter payment amount SGD 3,564.30 3564.30 Selec…" at bounding box center [575, 362] width 1151 height 1053
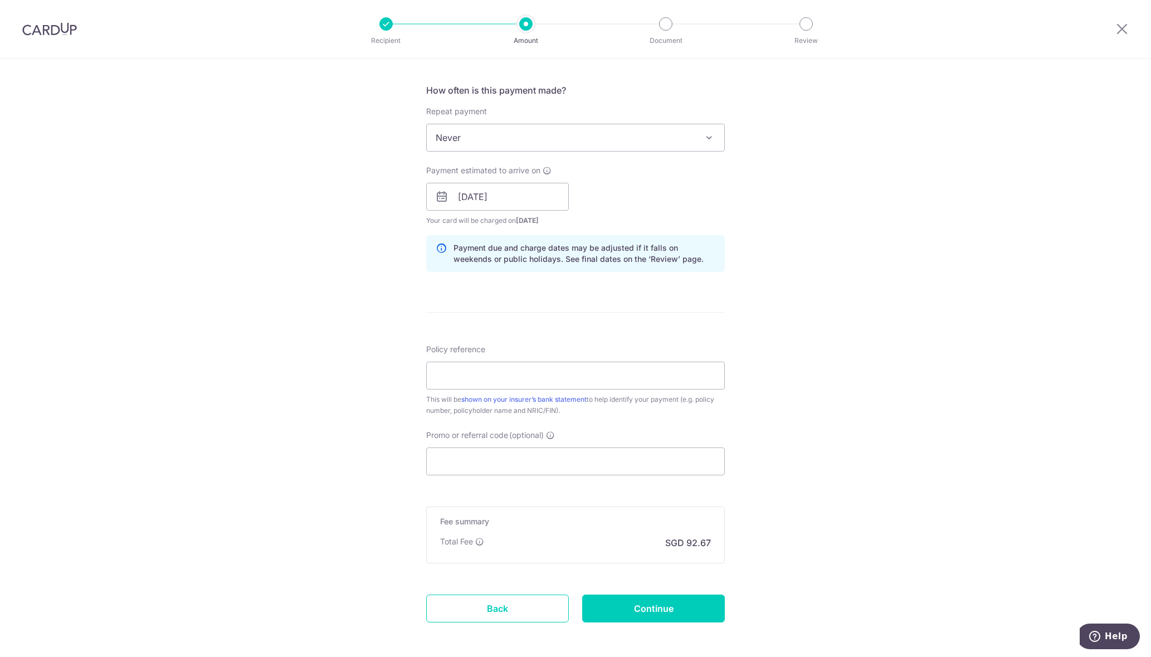
scroll to position [455, 0]
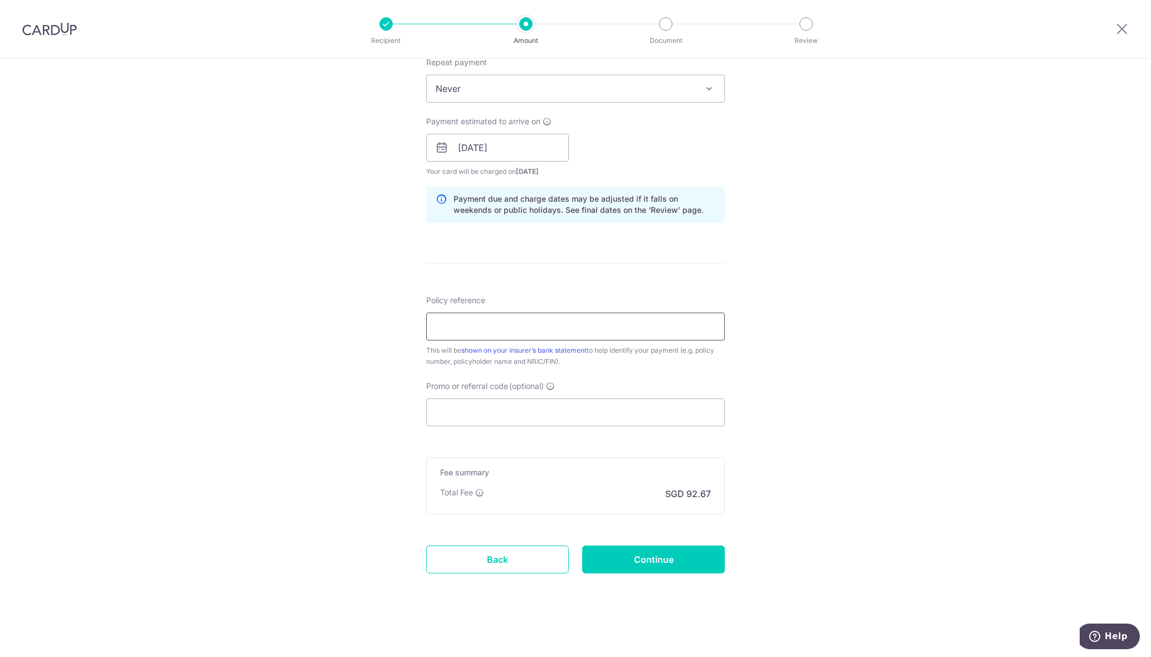
click at [494, 334] on input "Policy reference" at bounding box center [575, 326] width 299 height 28
type input "07062144 [PERSON_NAME]"
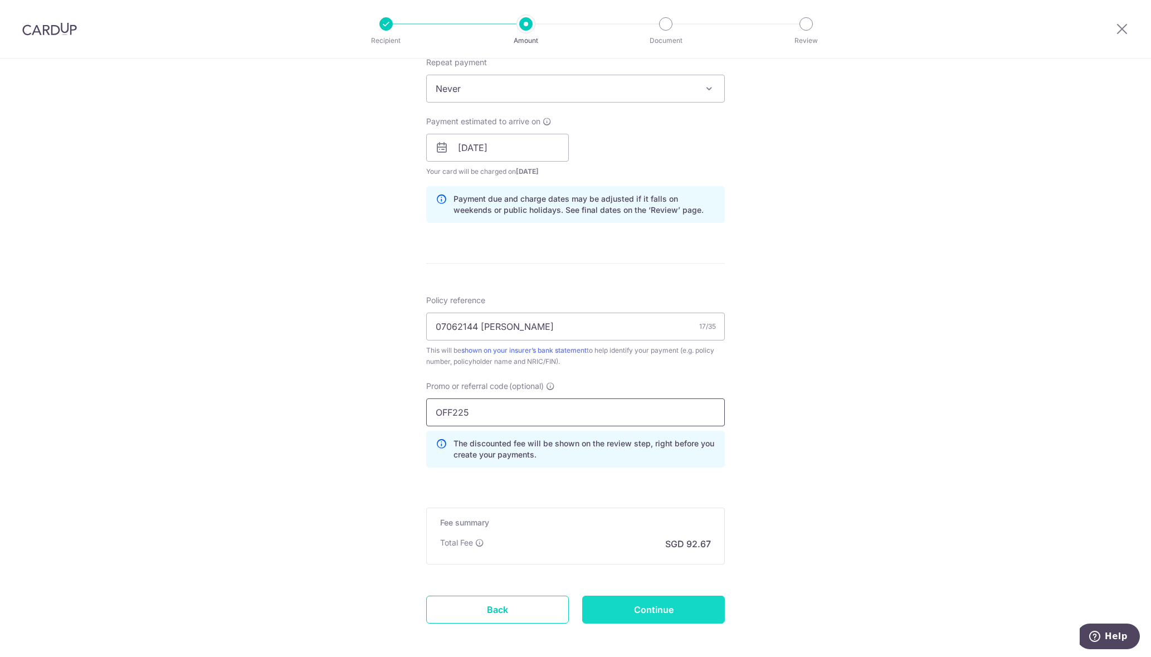
type input "OFF225"
click at [664, 608] on input "Continue" at bounding box center [653, 609] width 143 height 28
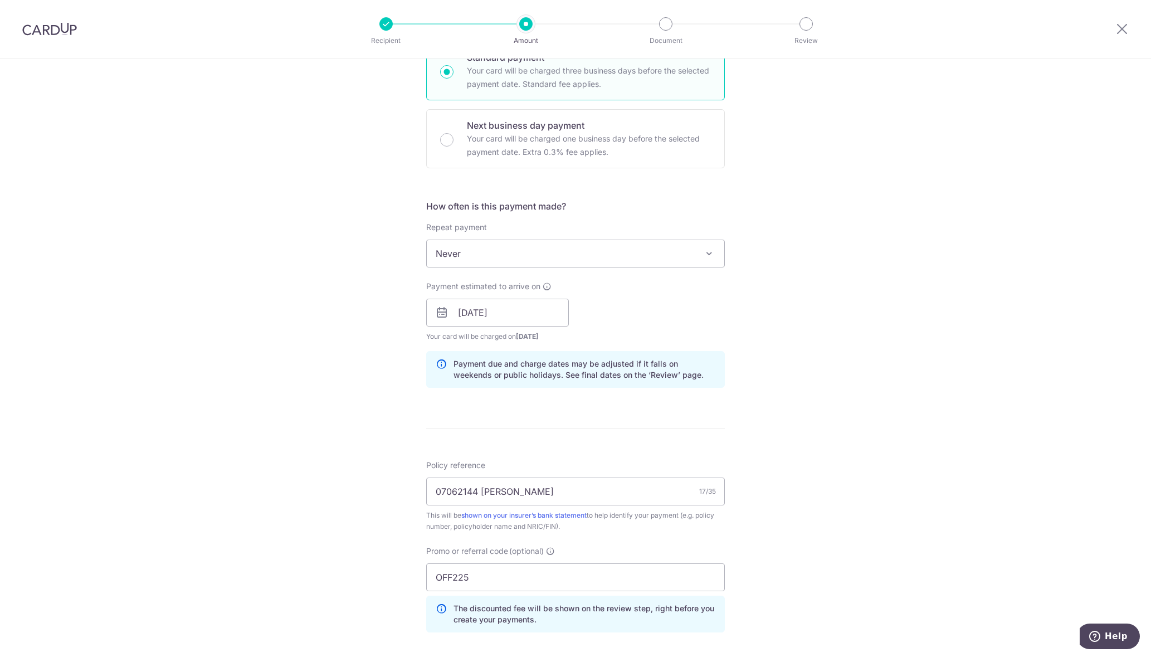
scroll to position [344, 0]
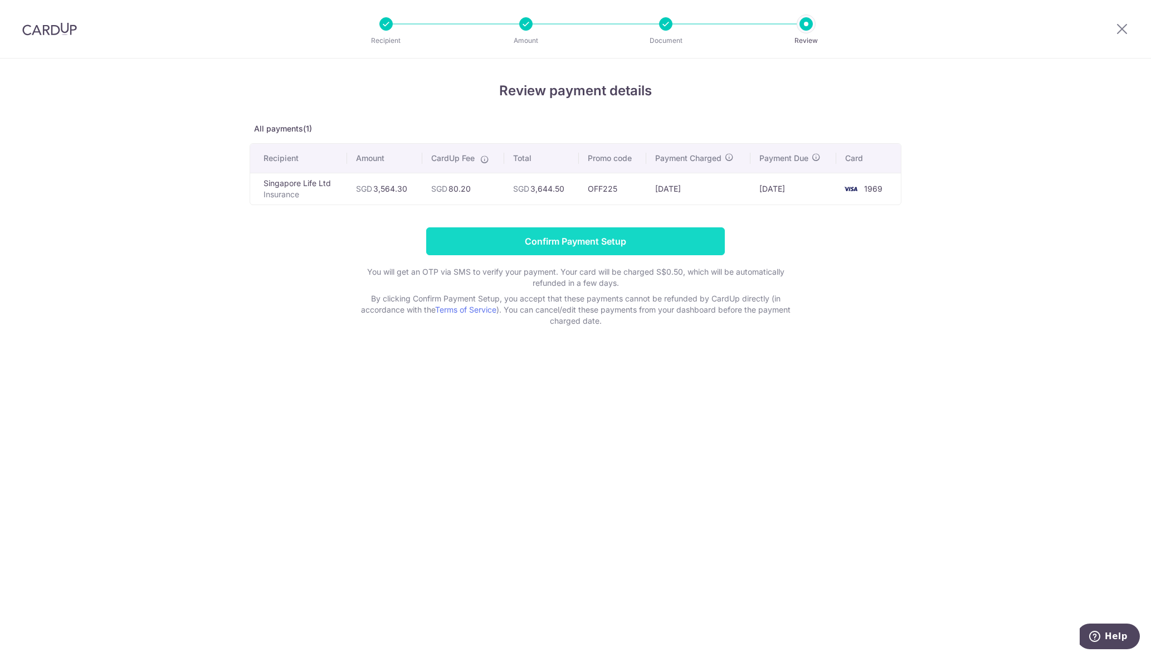
click at [590, 240] on input "Confirm Payment Setup" at bounding box center [575, 241] width 299 height 28
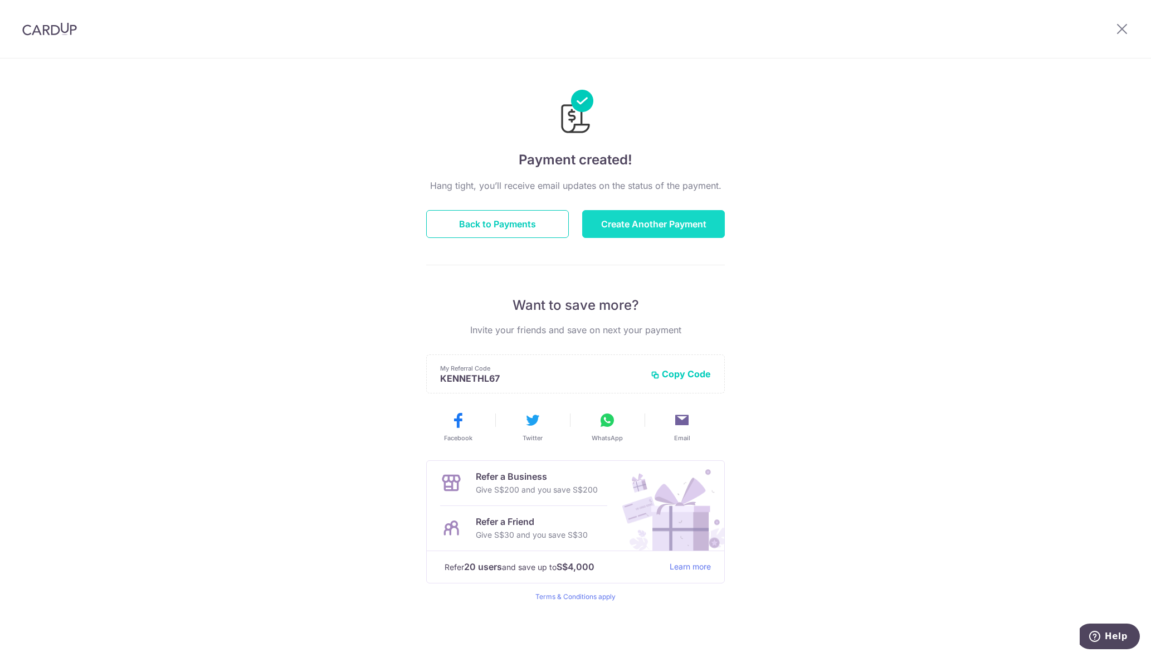
click at [645, 224] on button "Create Another Payment" at bounding box center [653, 224] width 143 height 28
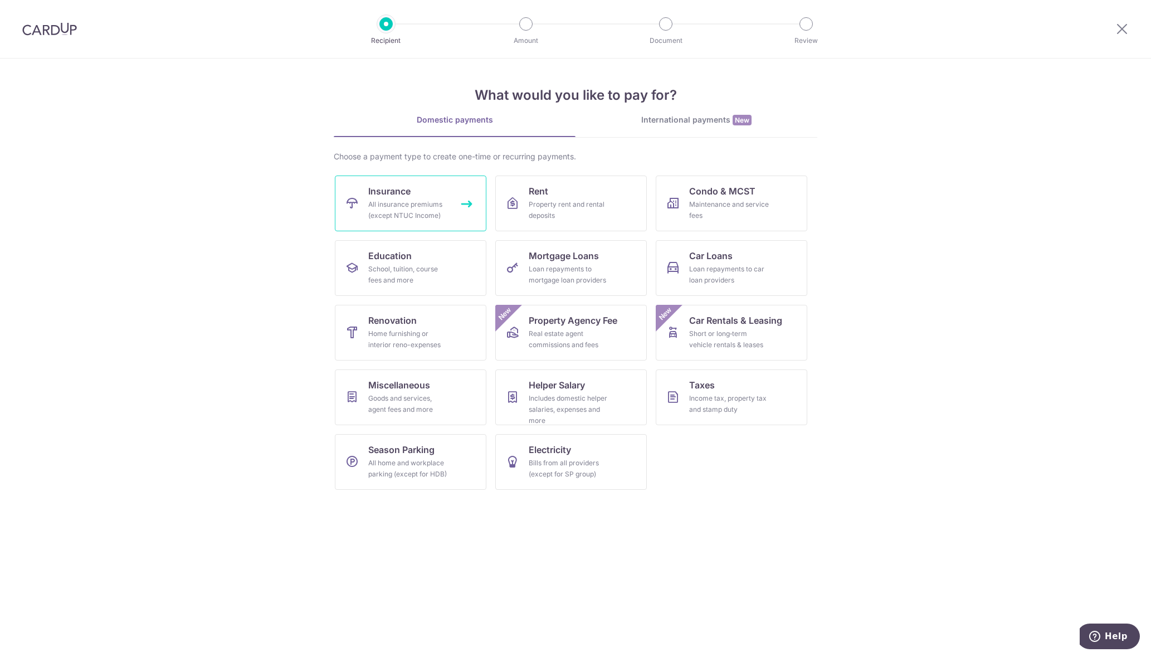
click at [417, 205] on div "All insurance premiums (except NTUC Income)" at bounding box center [408, 210] width 80 height 22
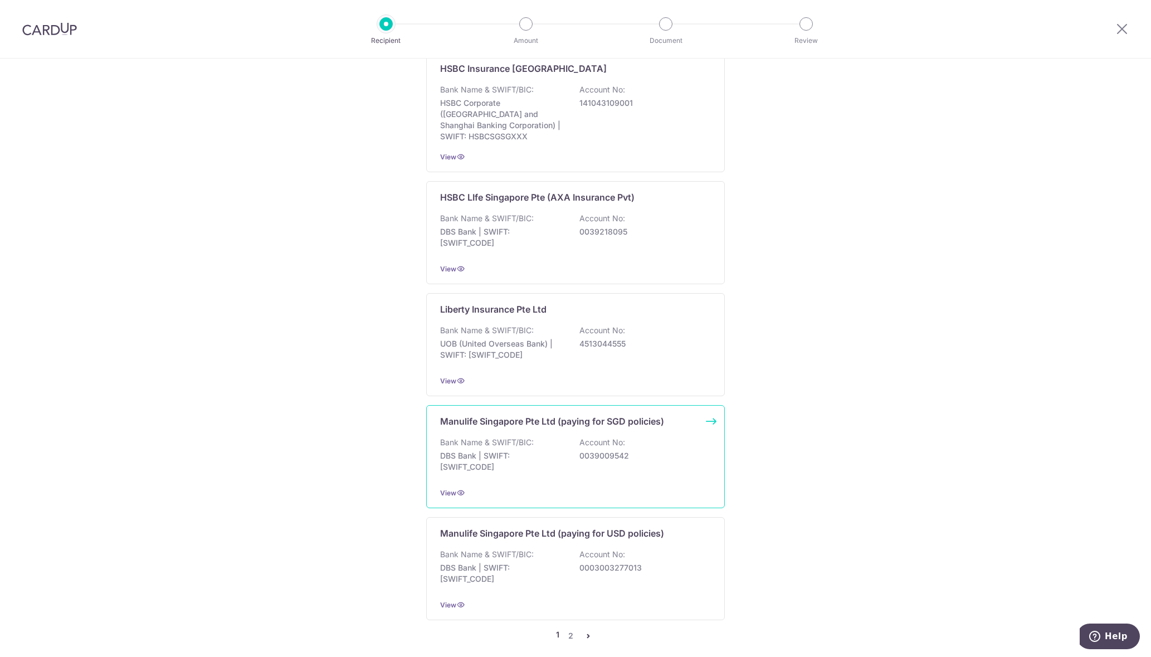
scroll to position [894, 0]
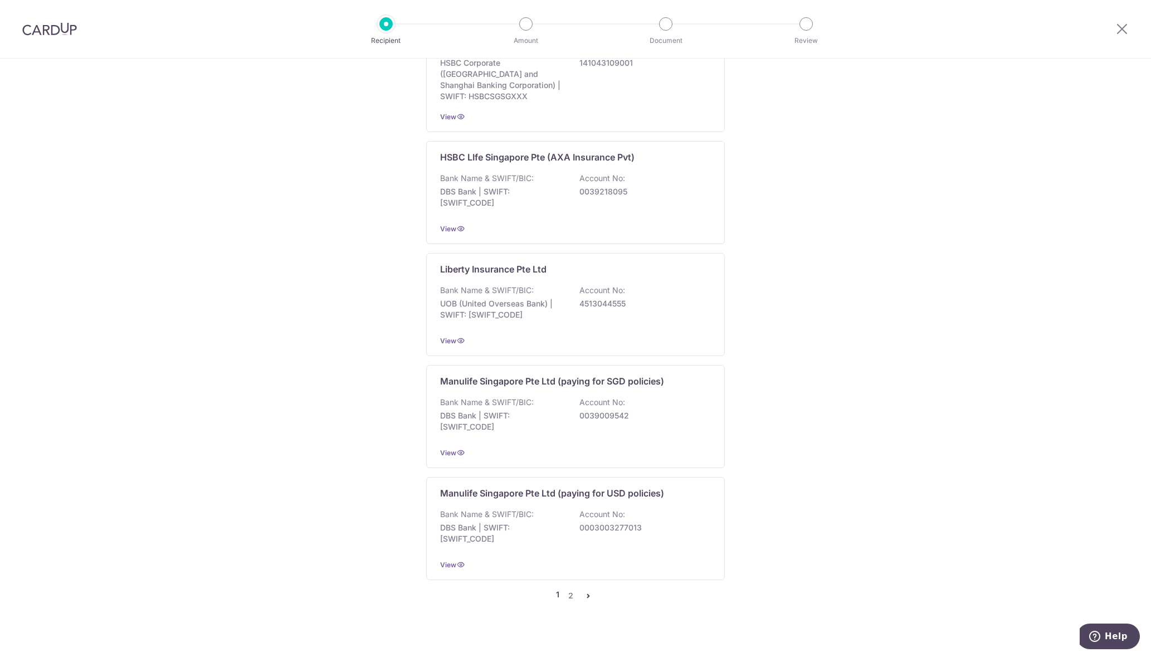
click at [584, 591] on icon "pager" at bounding box center [588, 595] width 9 height 9
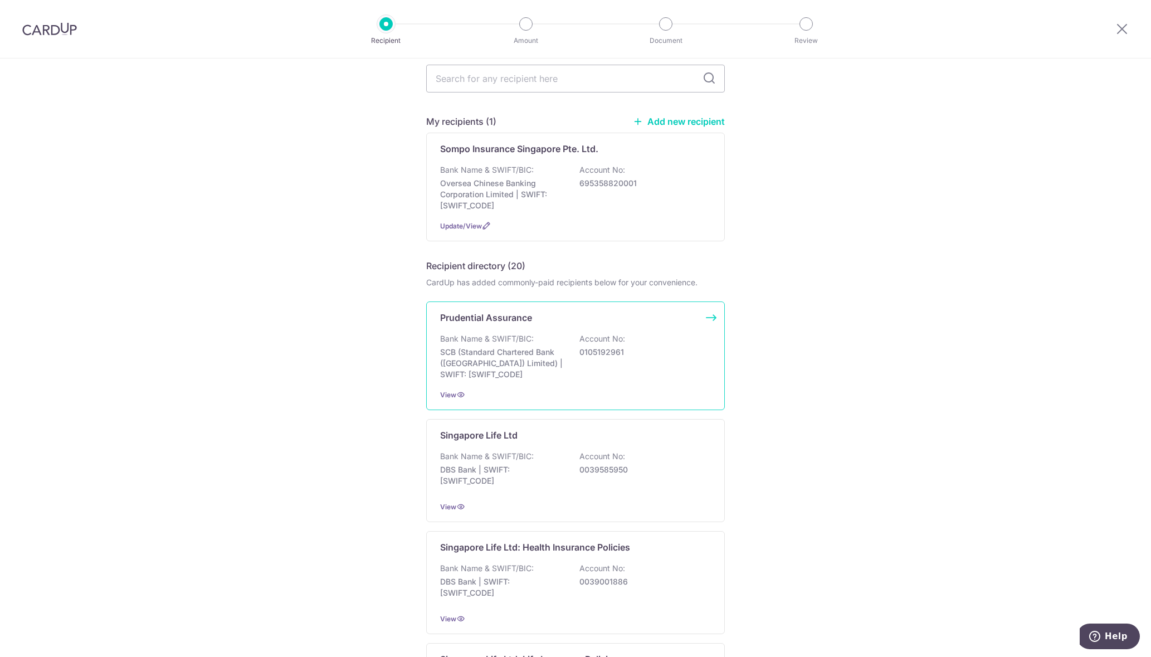
scroll to position [223, 0]
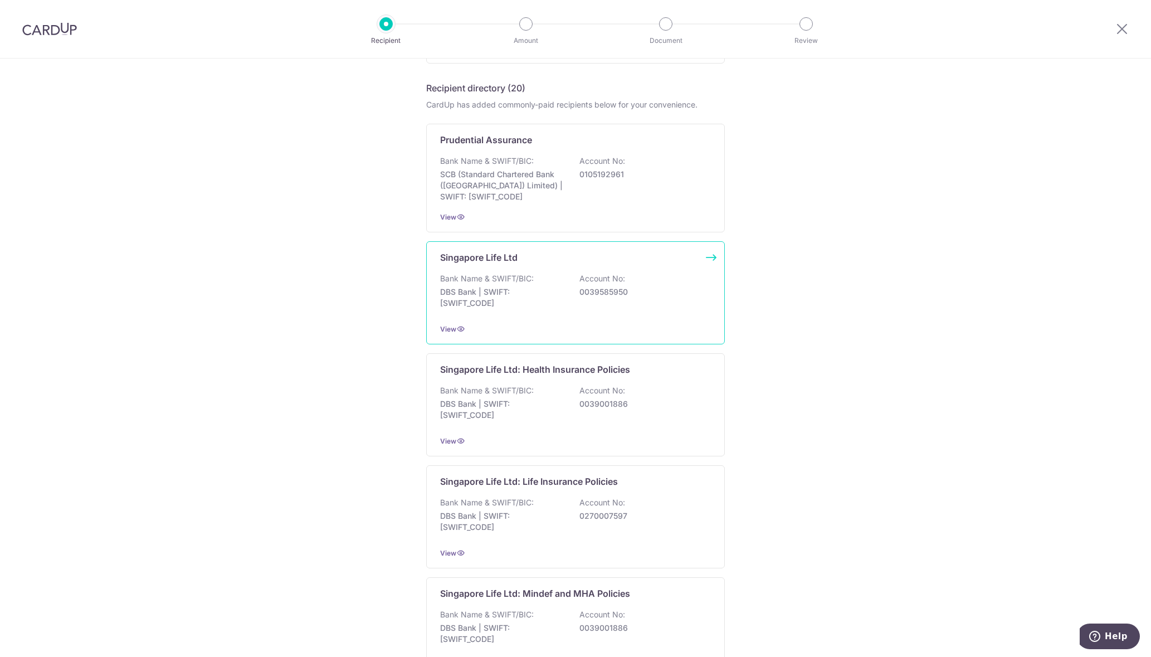
click at [584, 279] on p "Account No:" at bounding box center [602, 278] width 46 height 11
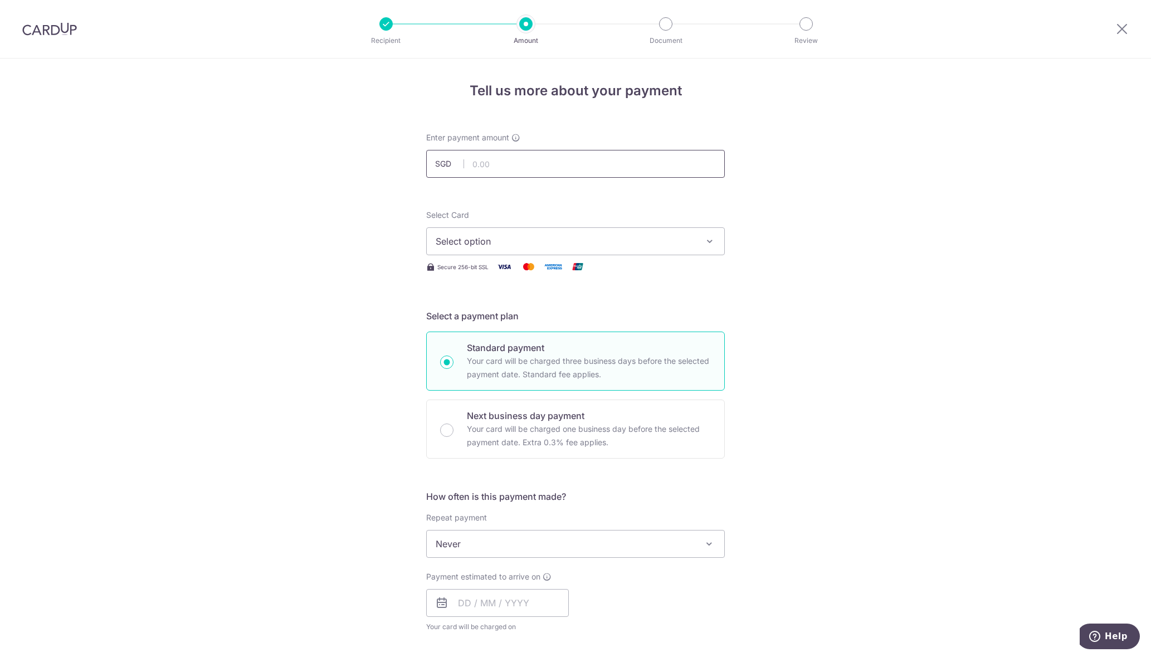
click at [525, 169] on input "text" at bounding box center [575, 164] width 299 height 28
type input "7,170.90"
click at [389, 219] on div "Tell us more about your payment Enter payment amount SGD 7,170.90 7170.90 Selec…" at bounding box center [575, 562] width 1151 height 1008
click at [501, 232] on button "Select option" at bounding box center [575, 241] width 299 height 28
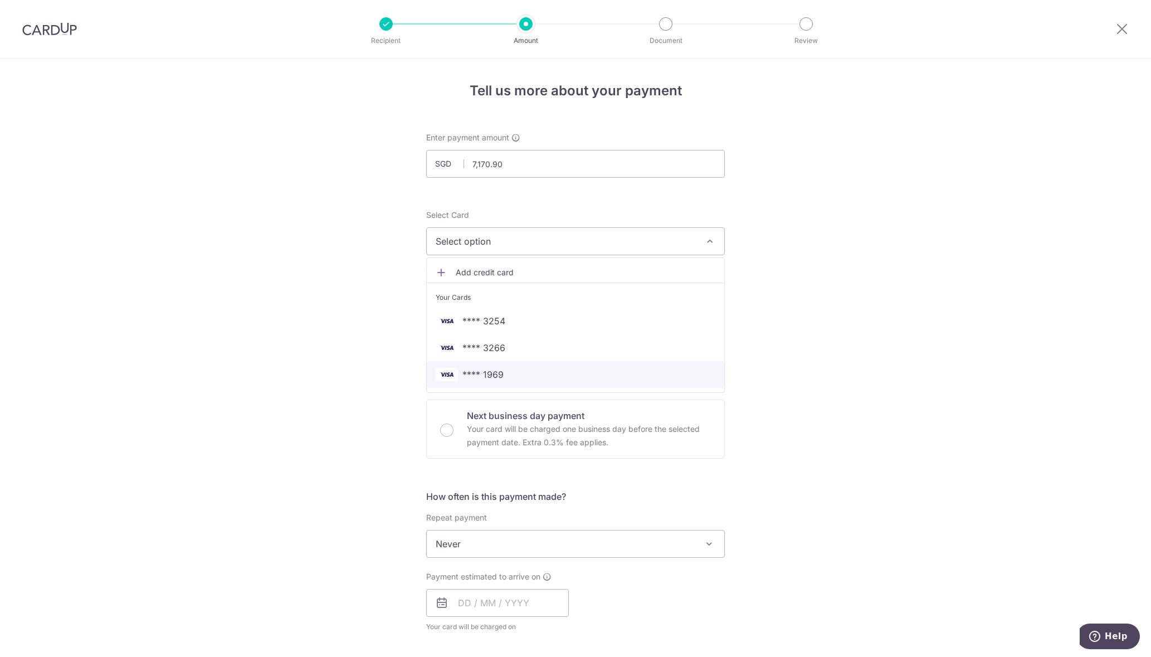
click at [501, 374] on span "**** 1969" at bounding box center [576, 374] width 280 height 13
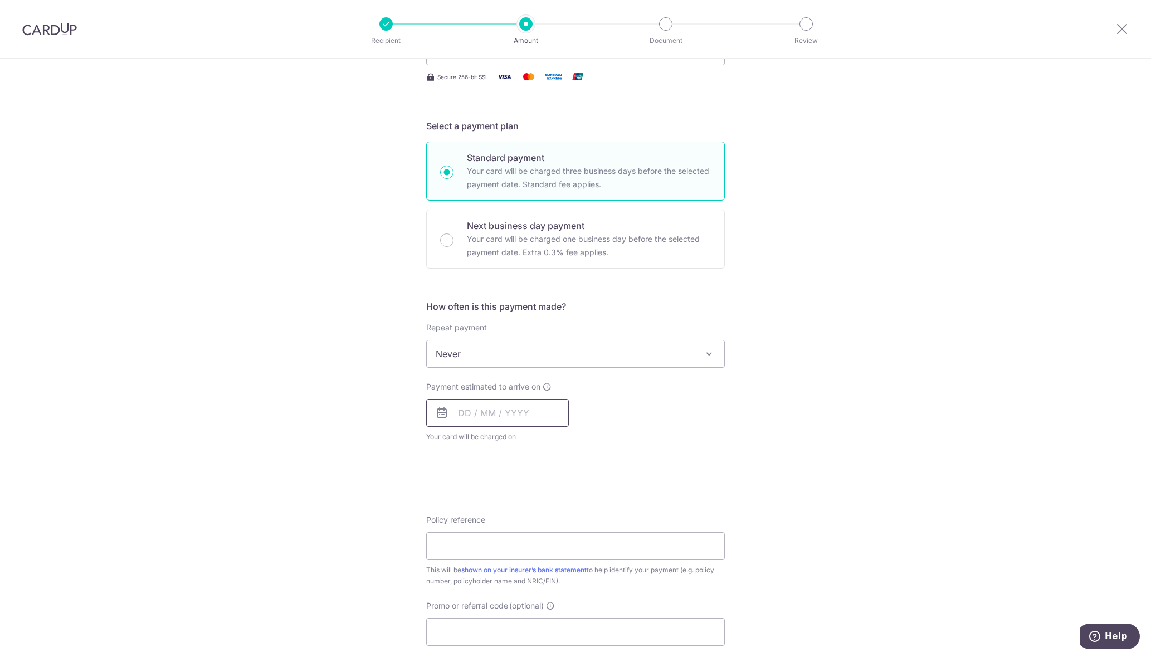
scroll to position [223, 0]
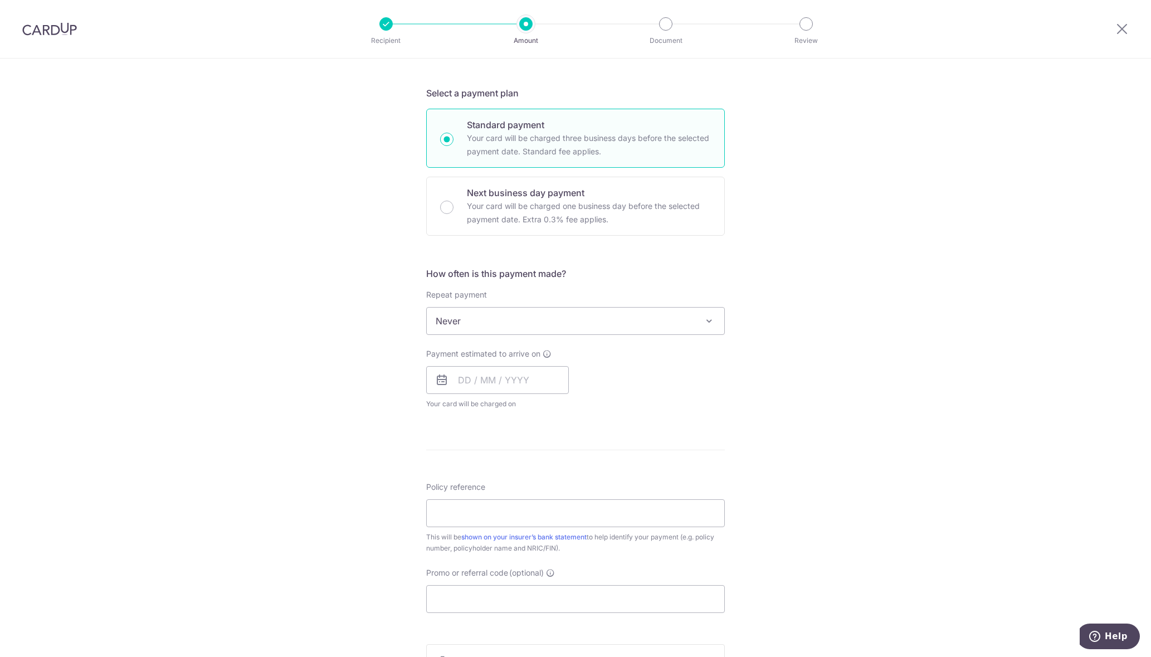
click at [501, 324] on span "Never" at bounding box center [575, 320] width 297 height 27
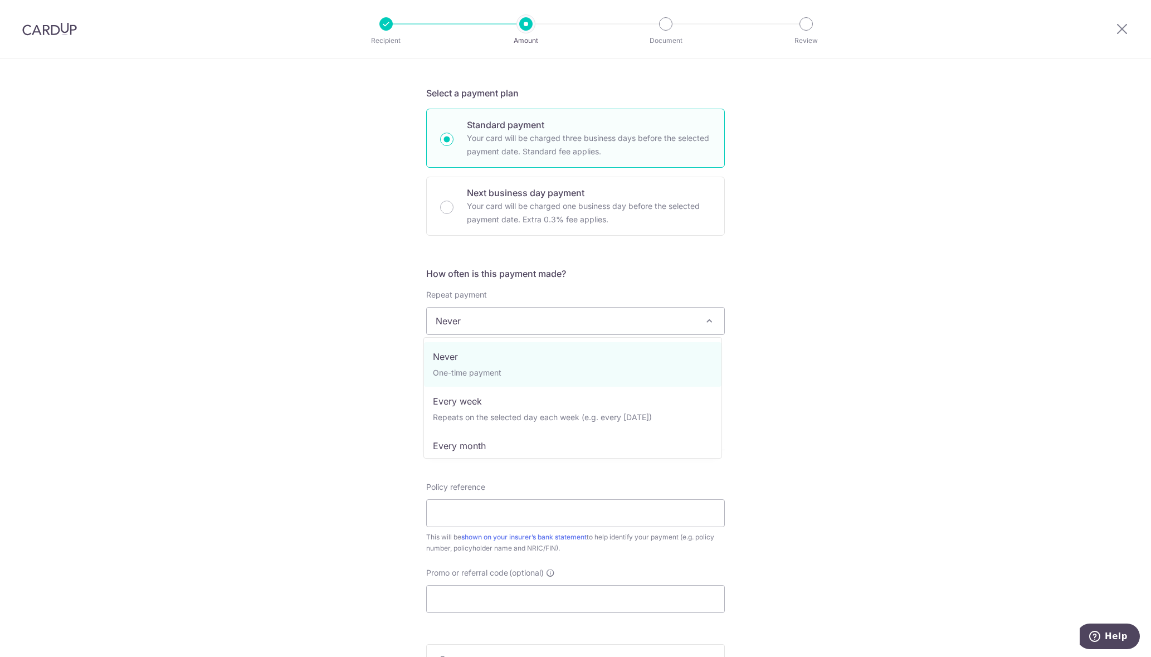
click at [350, 332] on div "Tell us more about your payment Enter payment amount SGD 7,170.90 7170.90 Selec…" at bounding box center [575, 340] width 1151 height 1008
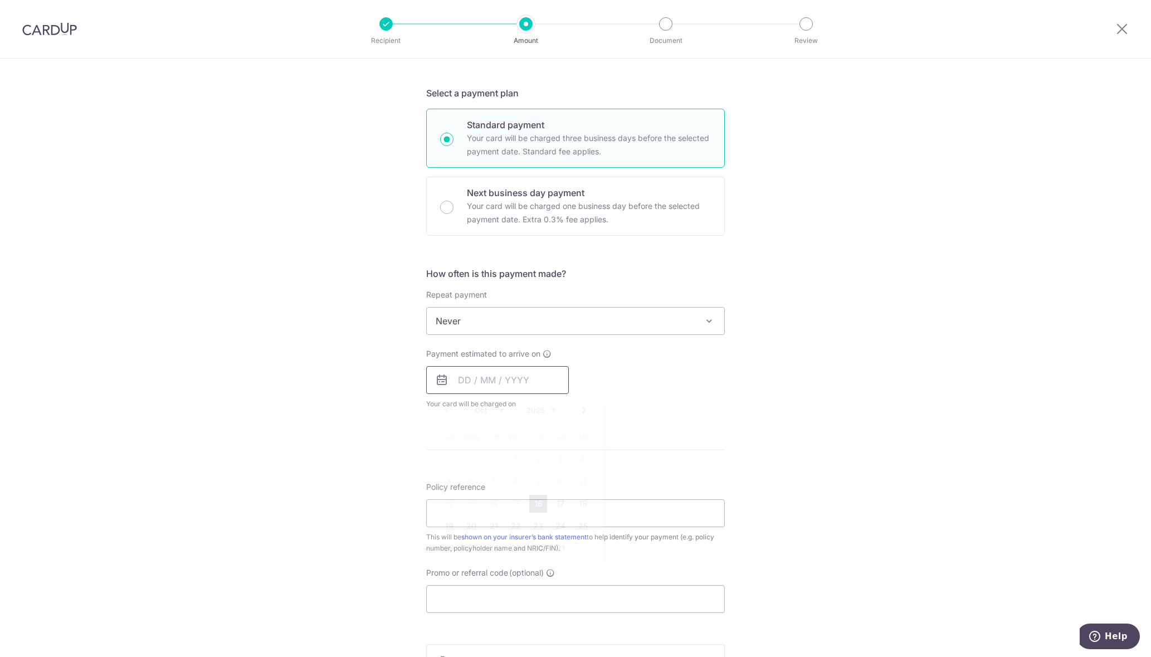
click at [490, 381] on input "text" at bounding box center [497, 380] width 143 height 28
click at [467, 531] on link "20" at bounding box center [471, 526] width 18 height 18
type input "[DATE]"
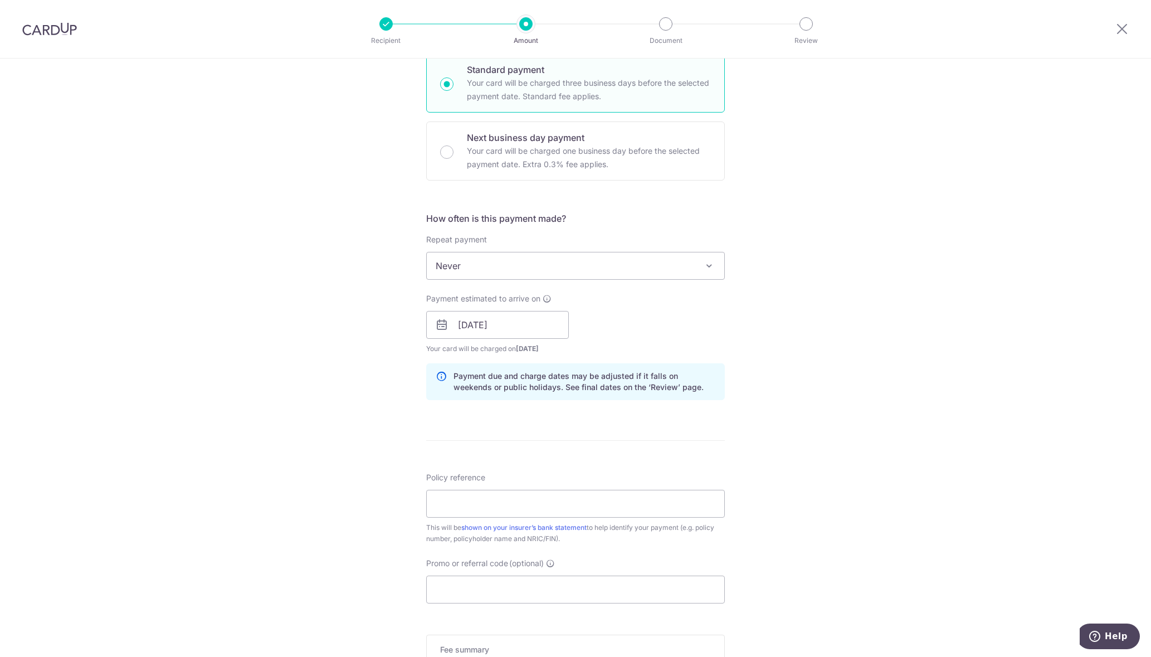
scroll to position [446, 0]
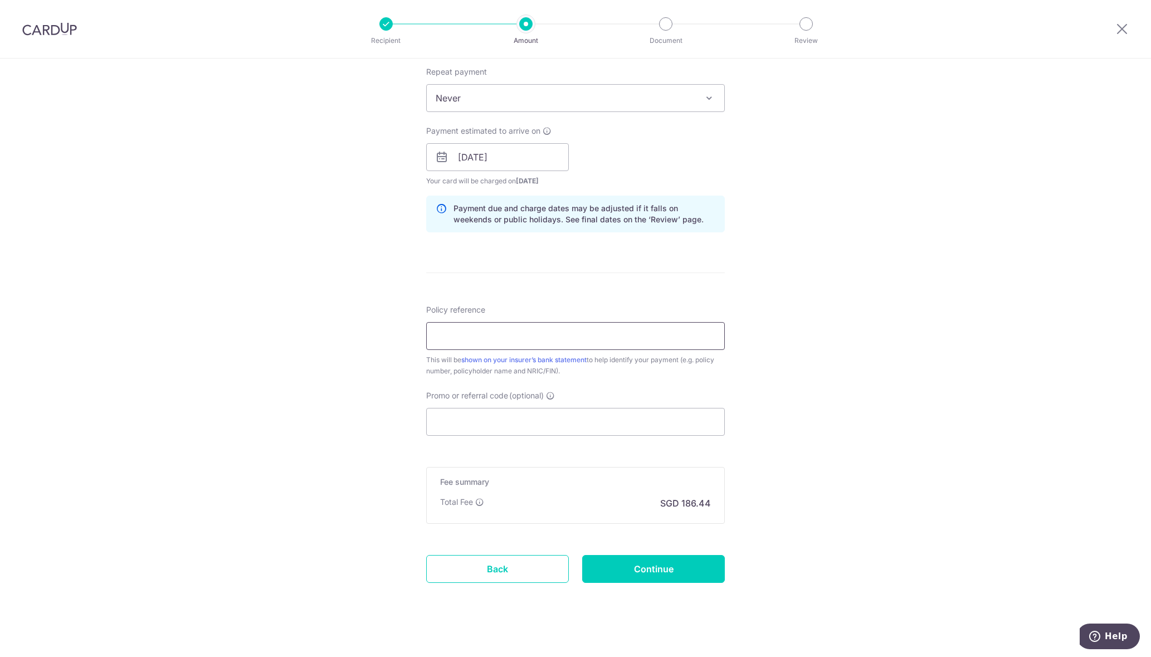
click at [481, 346] on input "Policy reference" at bounding box center [575, 336] width 299 height 28
type input "07060360 [PERSON_NAME] [PERSON_NAME]"
click at [490, 423] on input "Promo or referral code (optional)" at bounding box center [575, 422] width 299 height 28
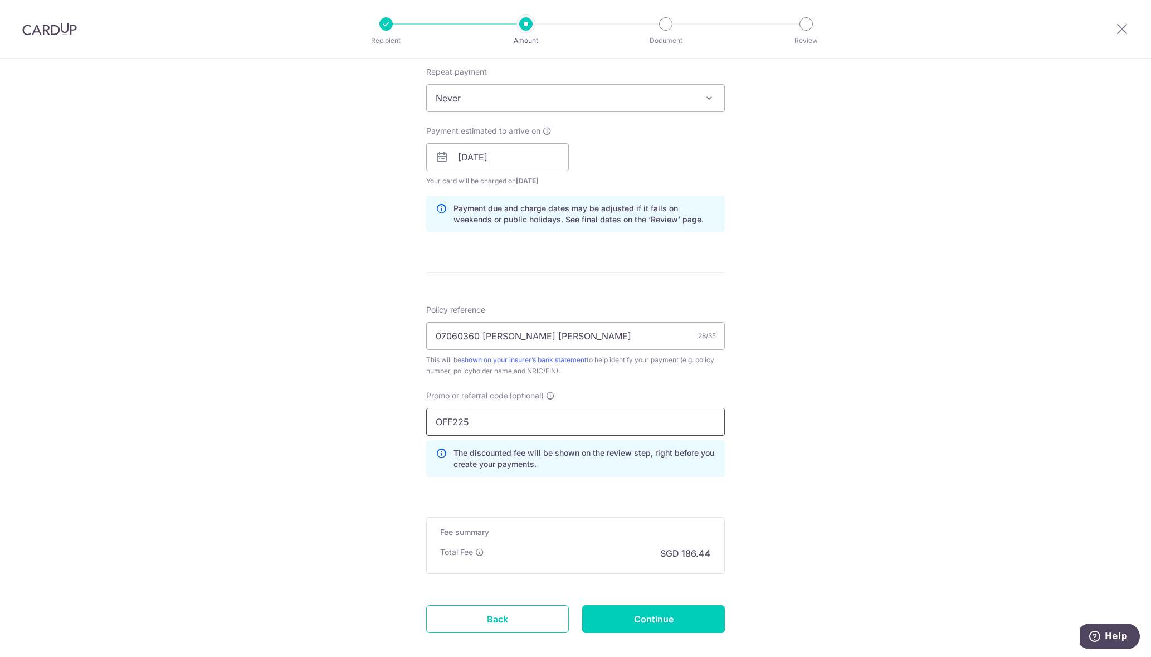
type input "OFF225"
click at [656, 618] on input "Continue" at bounding box center [653, 619] width 143 height 28
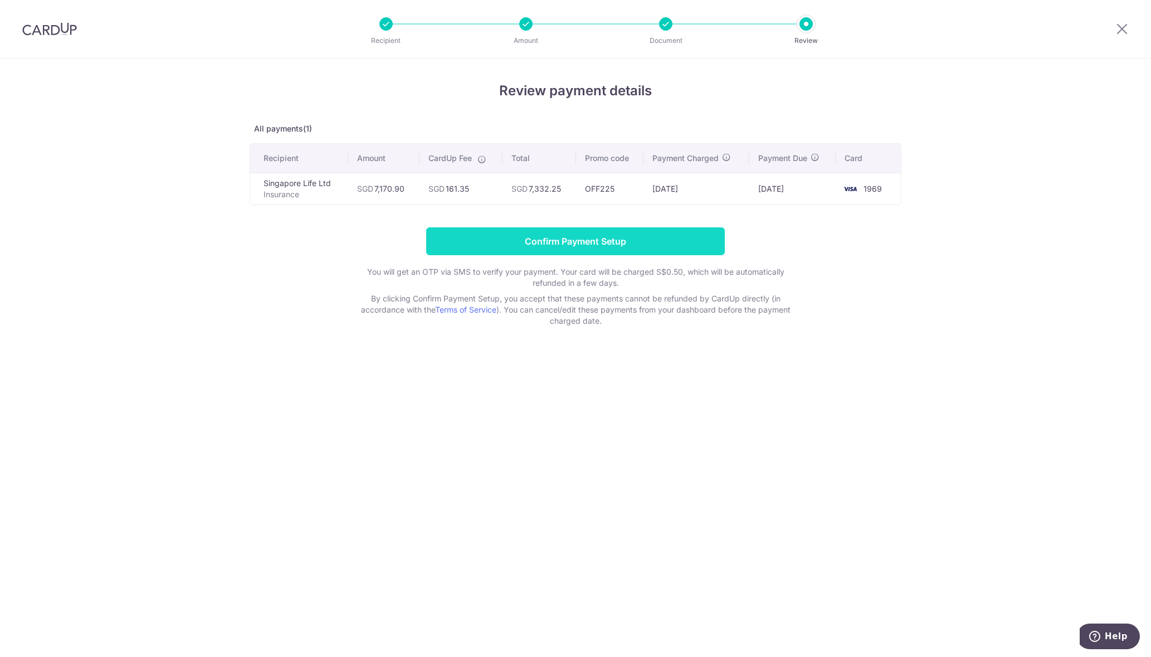
click at [544, 244] on input "Confirm Payment Setup" at bounding box center [575, 241] width 299 height 28
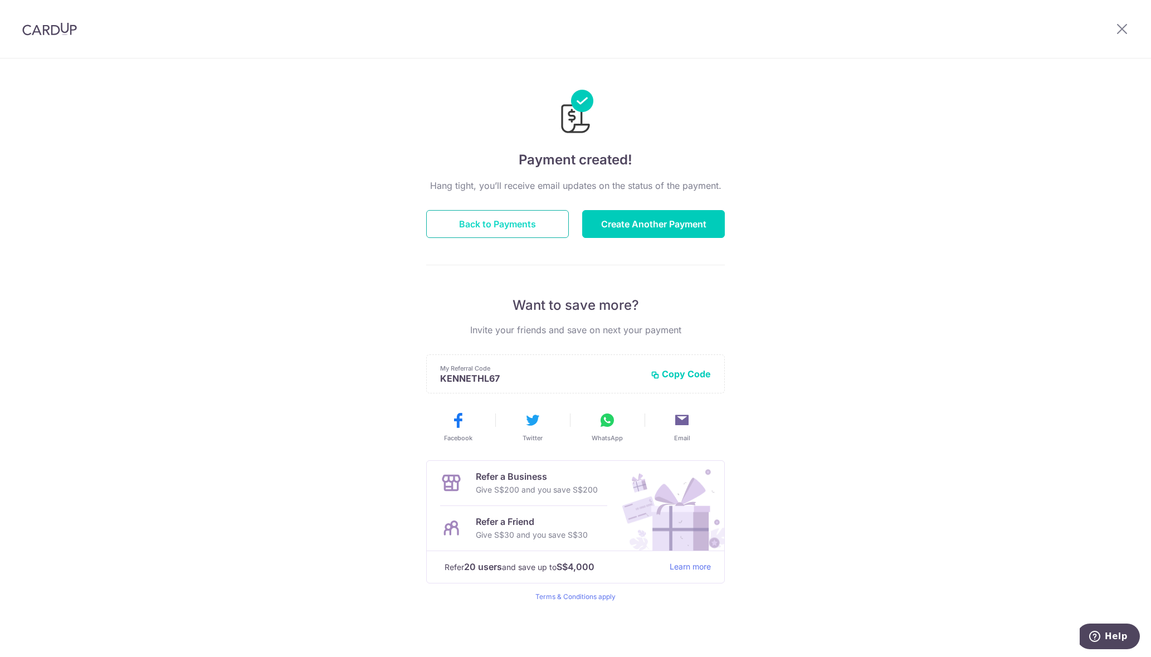
click at [512, 223] on button "Back to Payments" at bounding box center [497, 224] width 143 height 28
